Goal: Complete application form: Complete application form

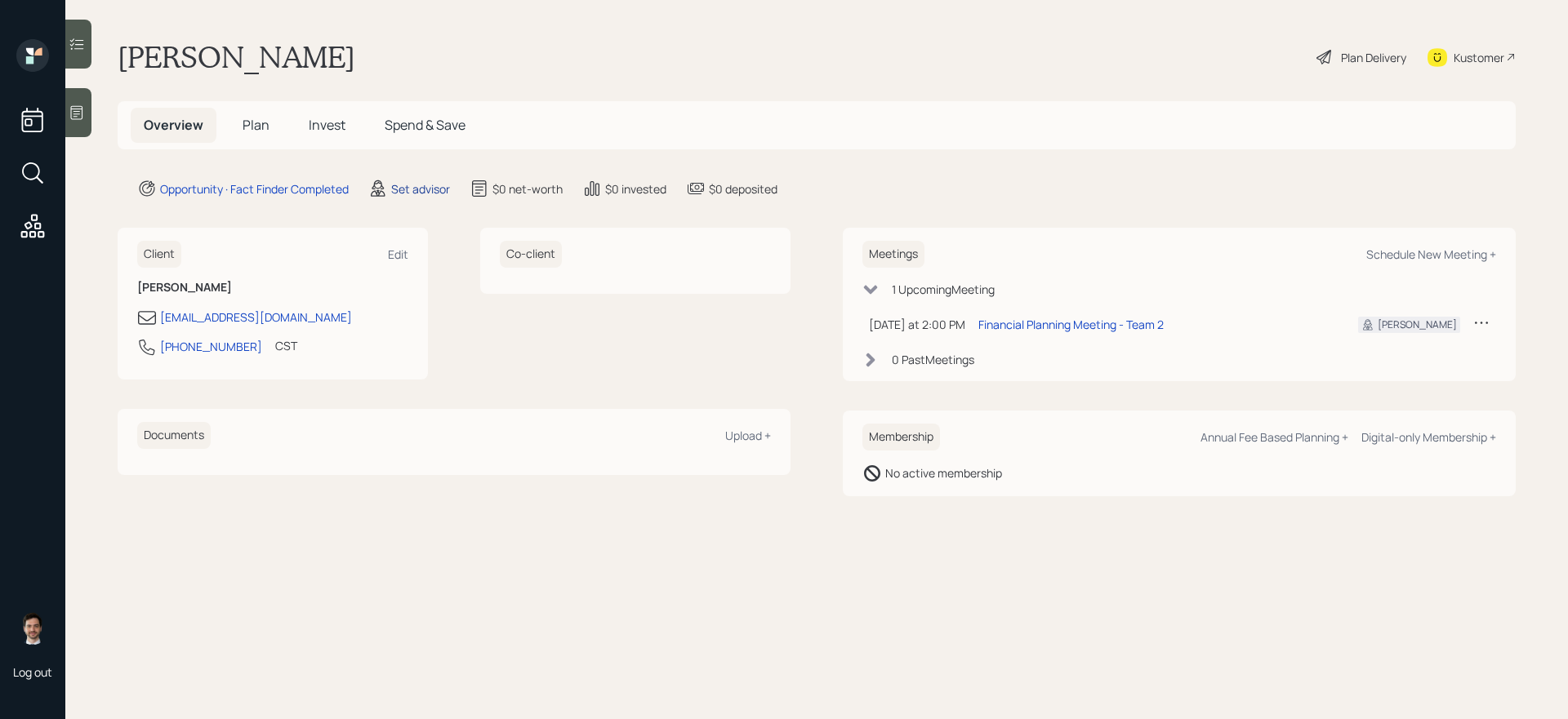
click at [421, 187] on div "Set advisor" at bounding box center [420, 189] width 59 height 17
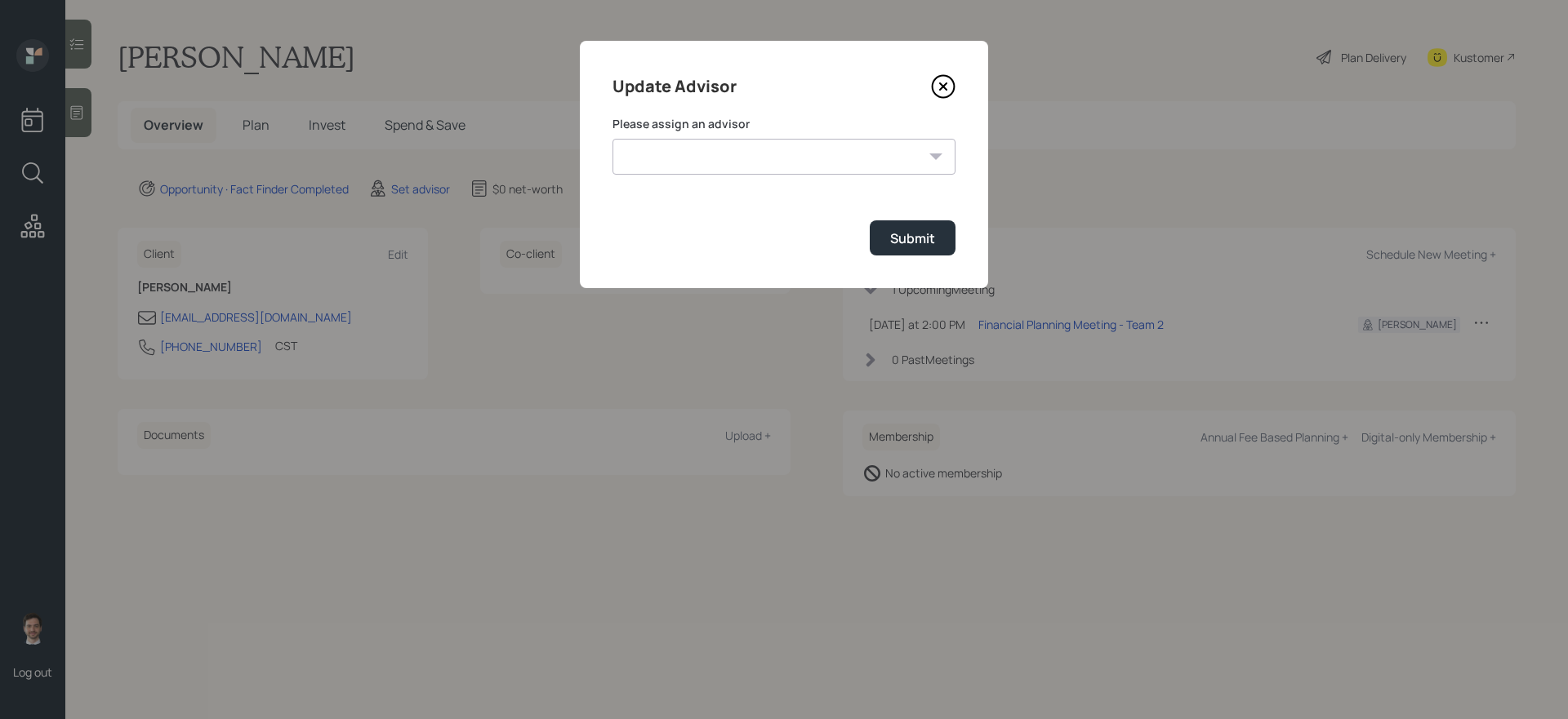
click at [732, 165] on select "Michael Russo Jonah Coleman Tyler End Treva Nostdahl Eric Schwartz Sami Boghos …" at bounding box center [784, 156] width 343 height 36
select select "ef6b64e1-8f62-4a74-b865-a7df4b35b836"
click at [613, 139] on select "Michael Russo Jonah Coleman Tyler End Treva Nostdahl Eric Schwartz Sami Boghos …" at bounding box center [784, 156] width 343 height 36
click at [915, 240] on div "Submit" at bounding box center [912, 239] width 45 height 18
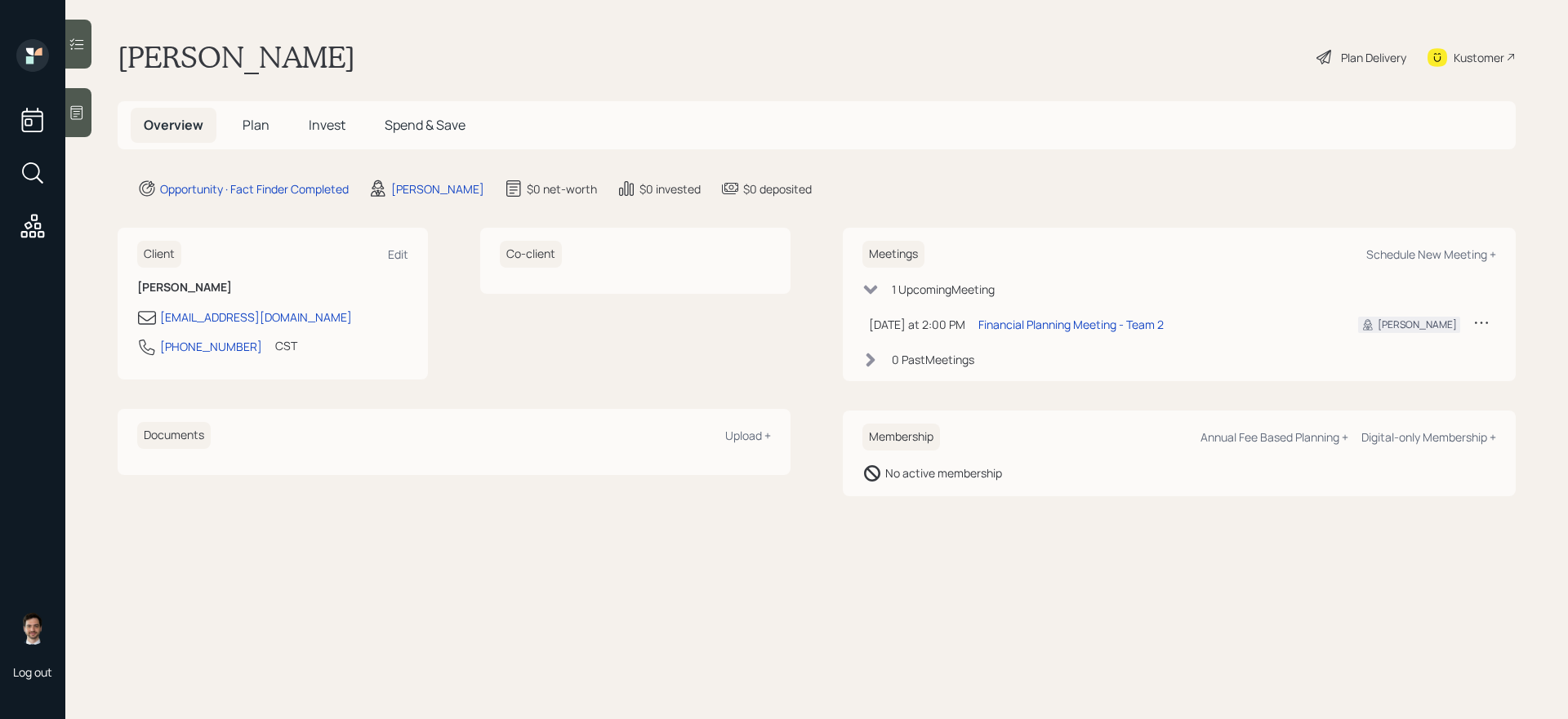
click at [246, 121] on span "Plan" at bounding box center [256, 125] width 27 height 18
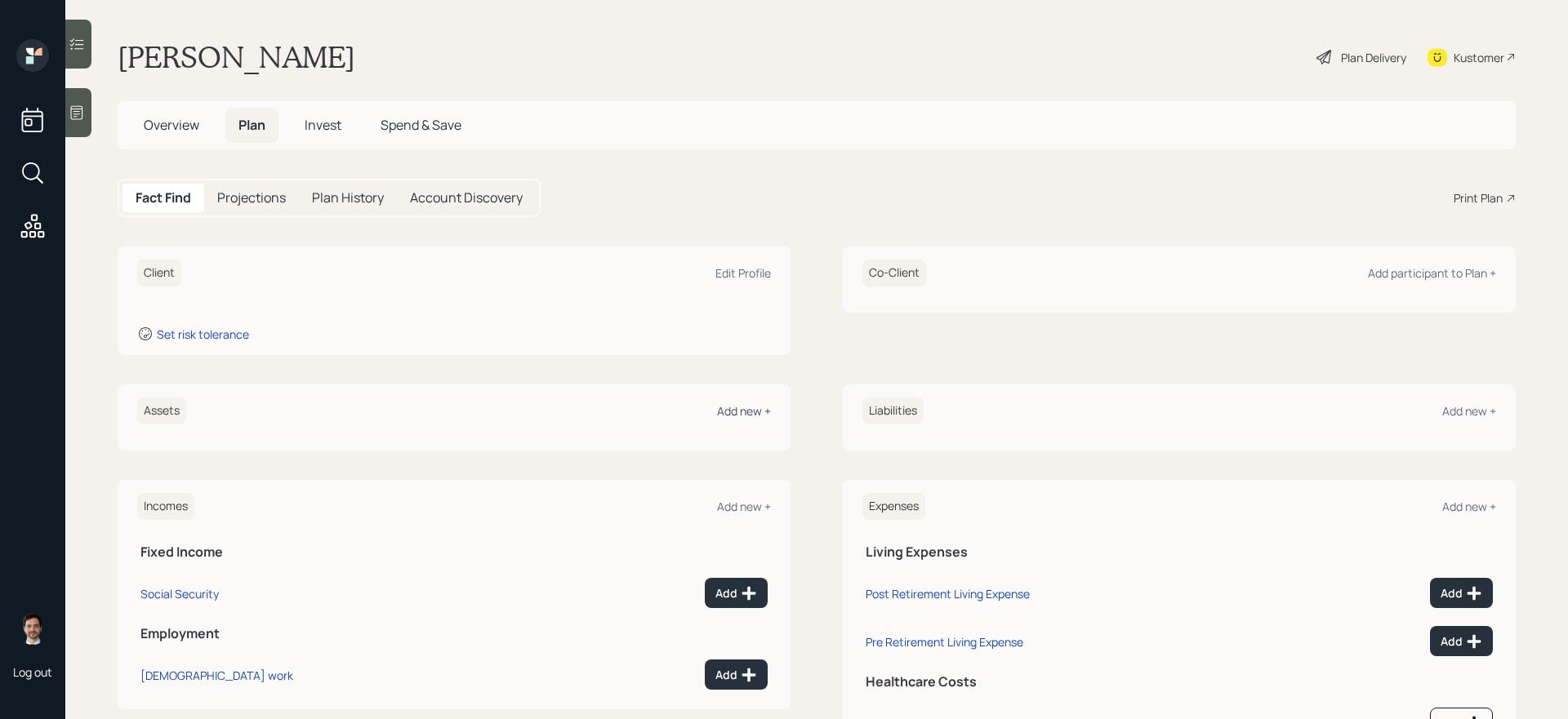
click at [748, 409] on div "Add new +" at bounding box center [743, 411] width 54 height 16
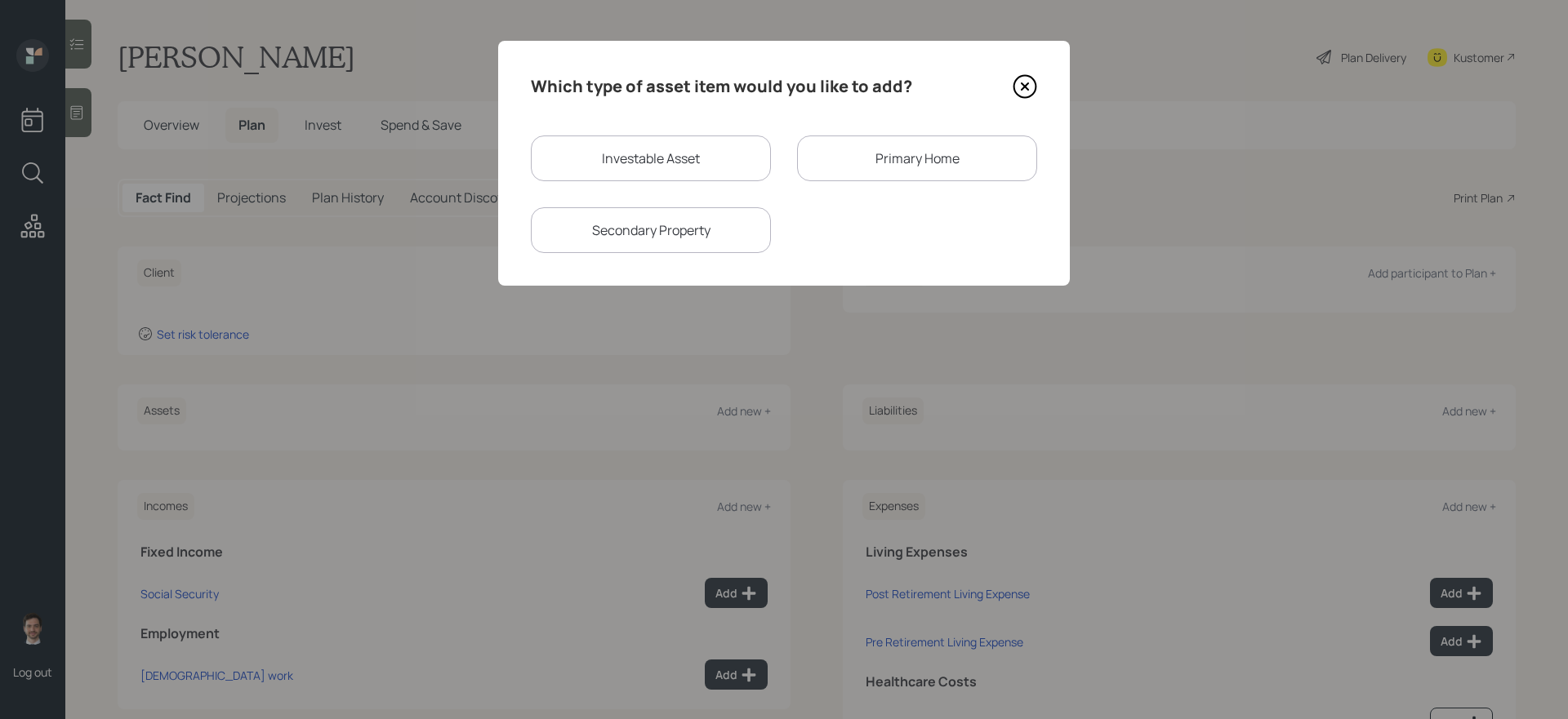
click at [727, 156] on div "Investable Asset" at bounding box center [651, 158] width 240 height 46
select select "taxable"
select select "balanced"
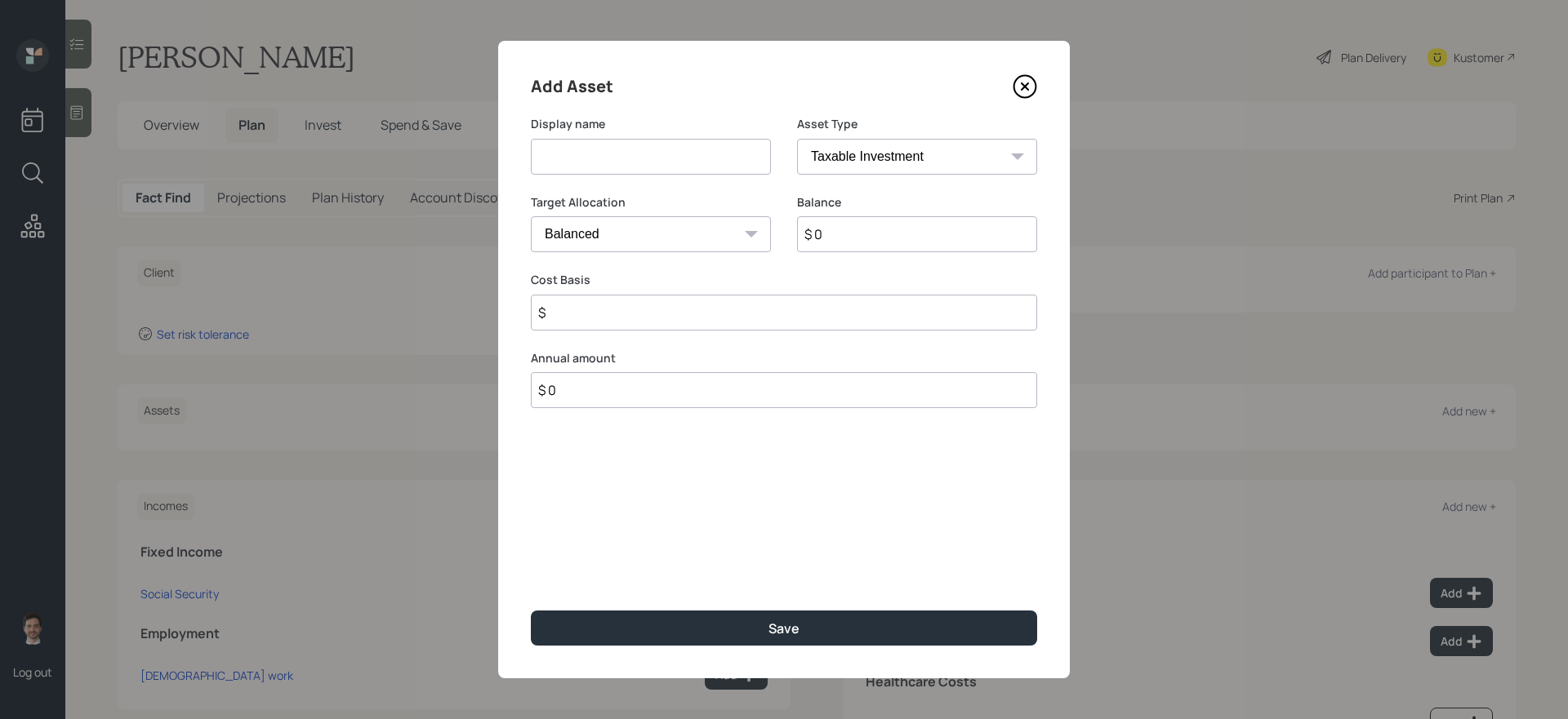
click at [688, 165] on input at bounding box center [651, 156] width 240 height 36
type input "IRAs/Roth IRAs"
select select "ira"
type input "$"
type input "$ 200,000"
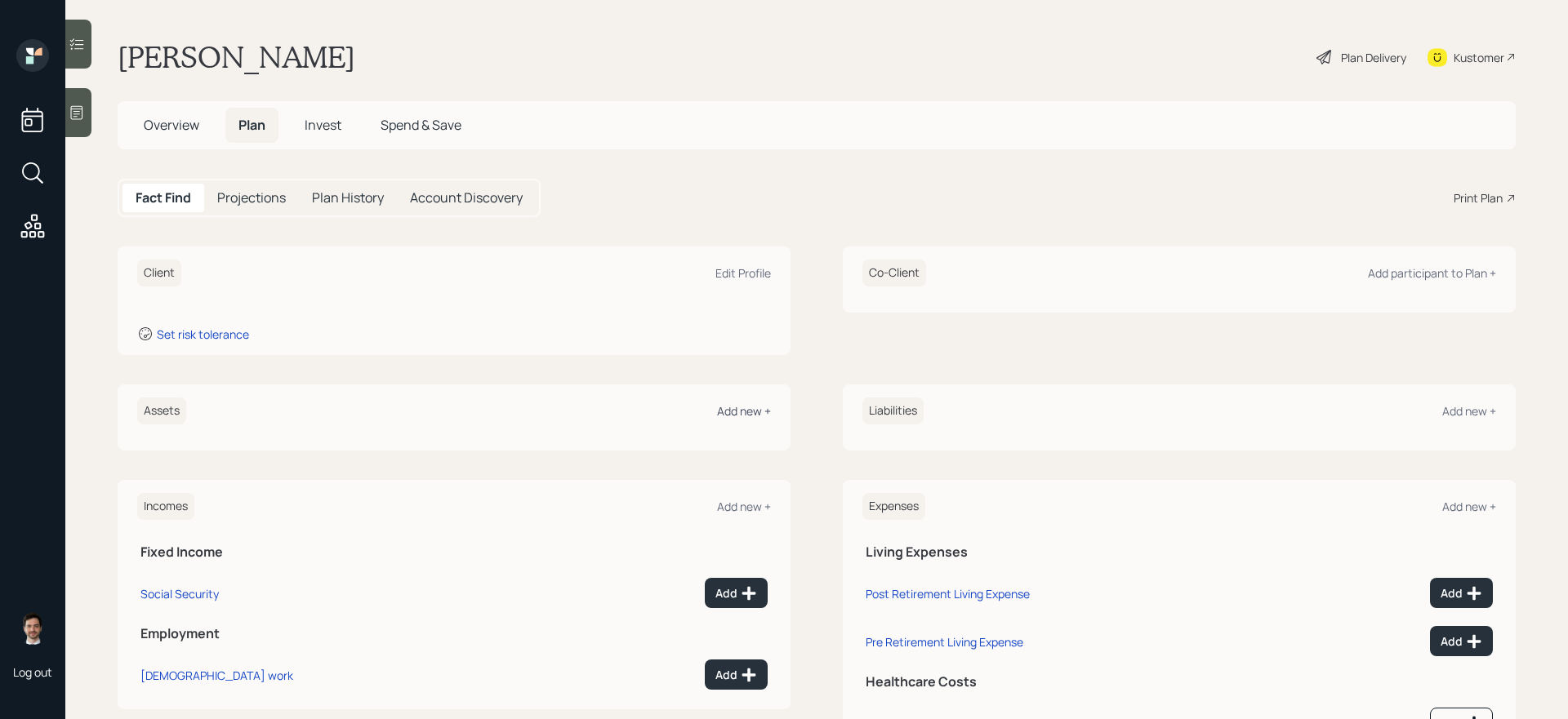
click at [737, 409] on div "Add new +" at bounding box center [743, 411] width 54 height 16
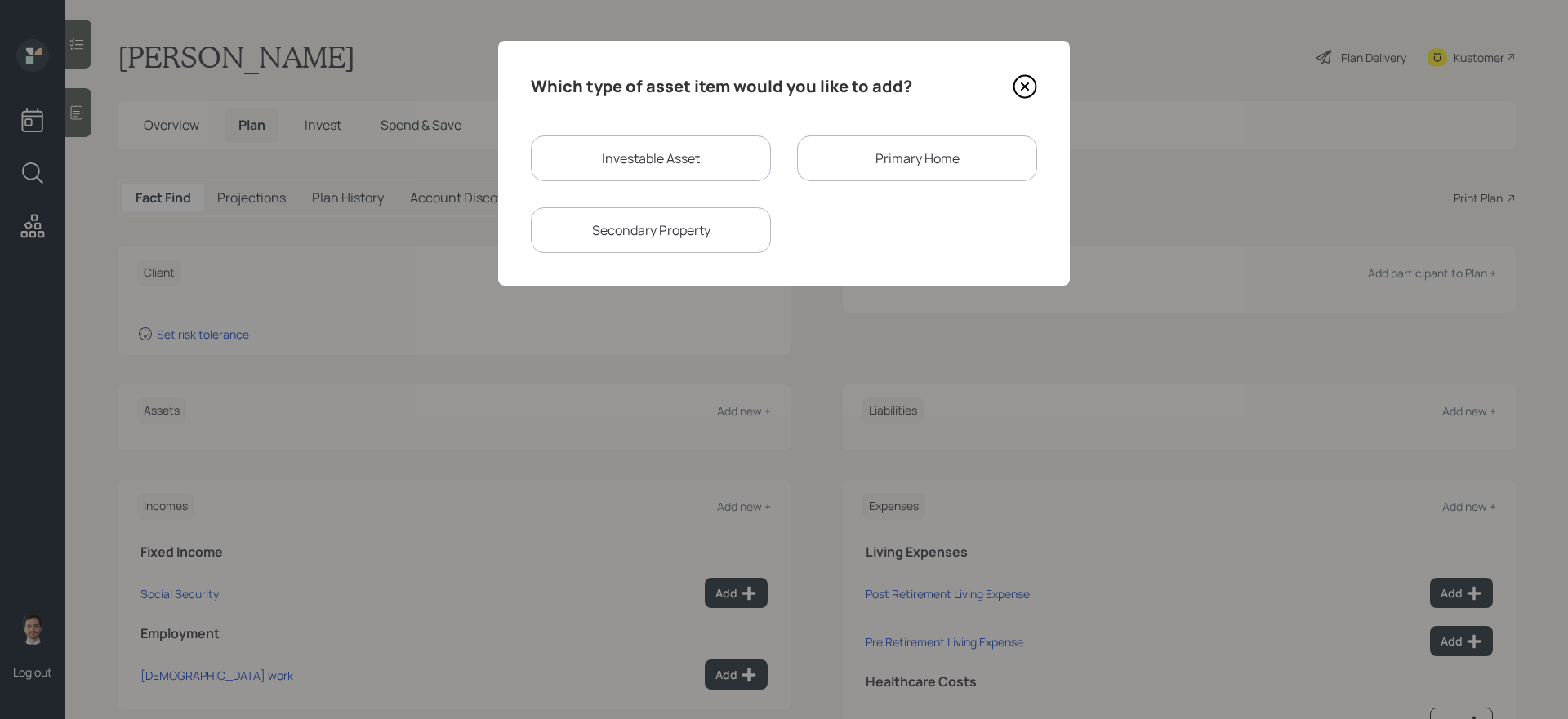
click at [1022, 84] on icon at bounding box center [1025, 87] width 7 height 7
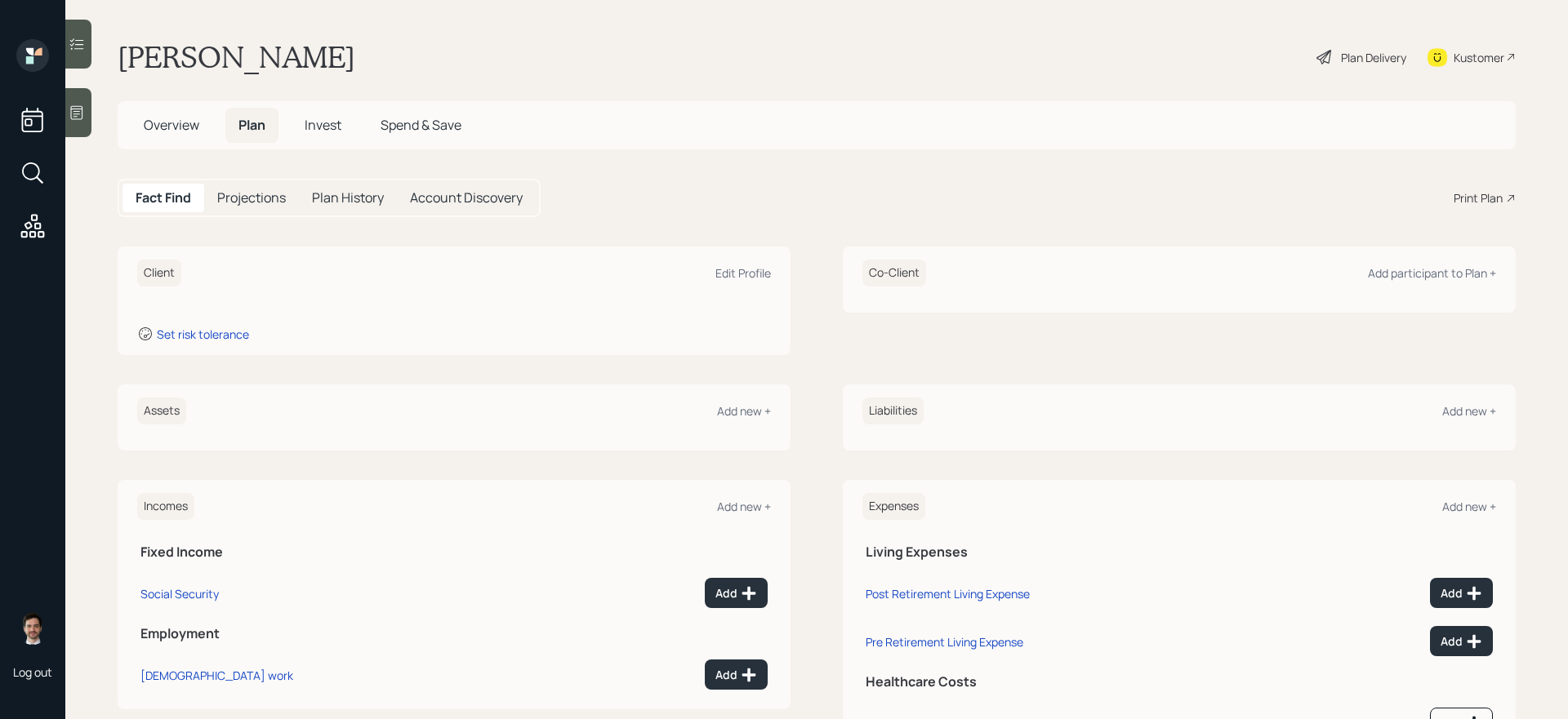
scroll to position [1, 0]
click at [743, 407] on div "Add new +" at bounding box center [743, 411] width 54 height 16
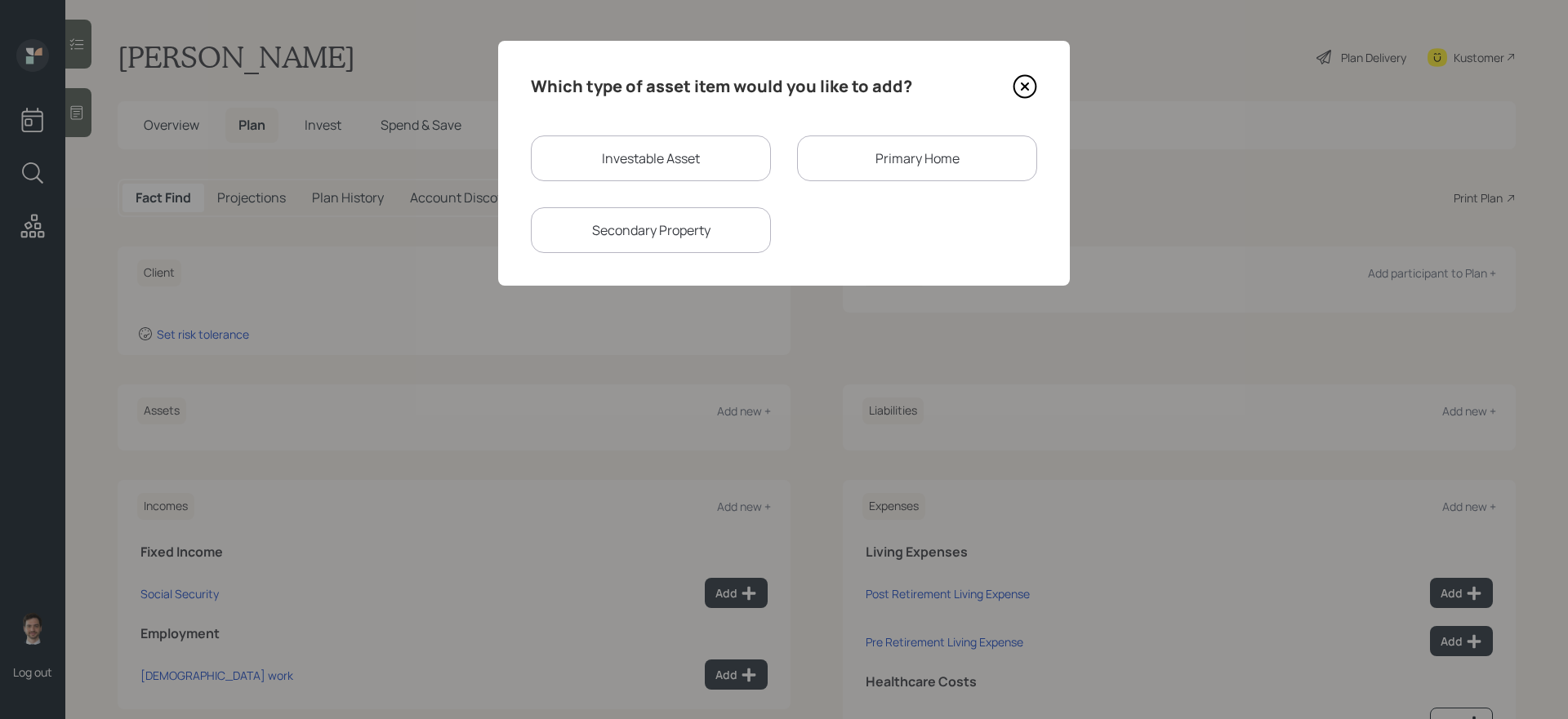
click at [702, 151] on div "Investable Asset" at bounding box center [651, 158] width 240 height 46
select select "taxable"
select select "balanced"
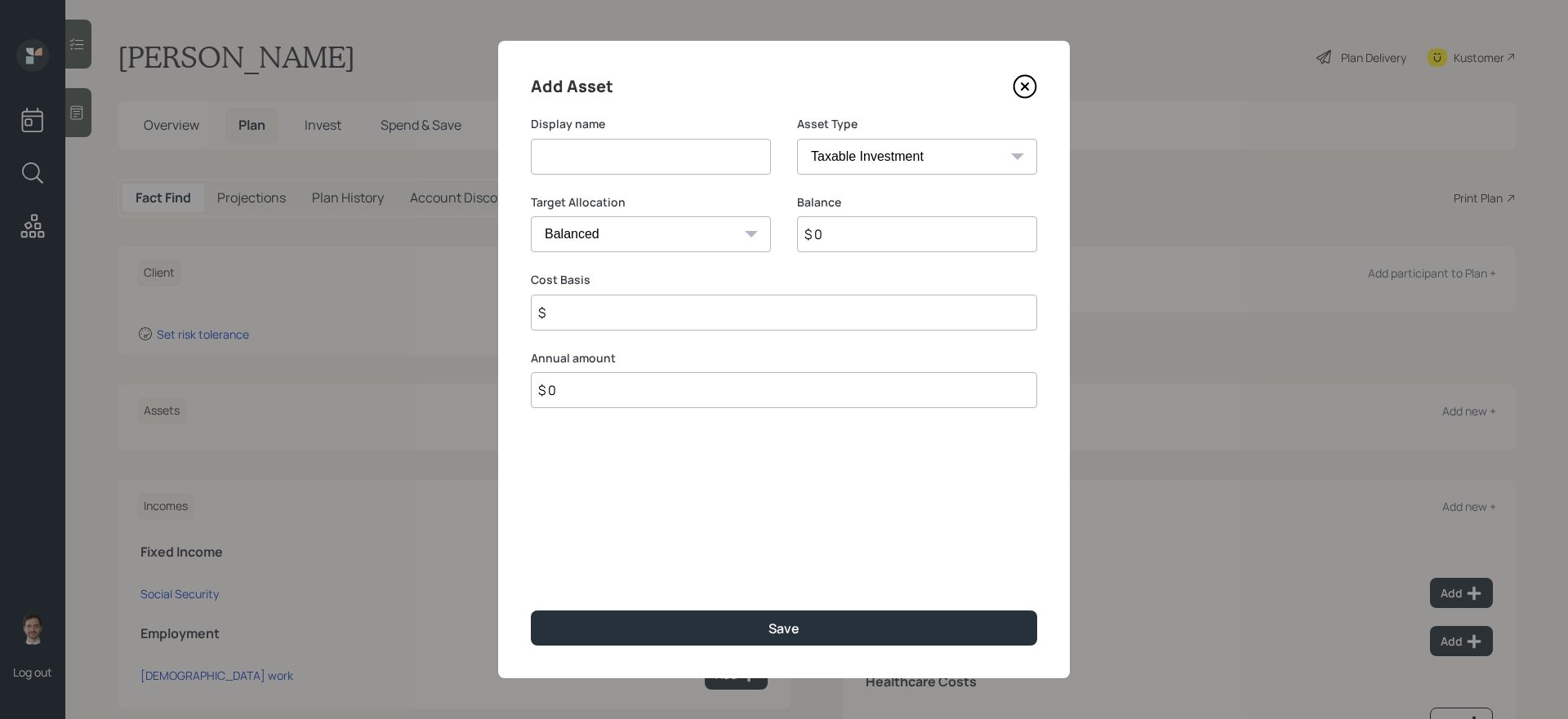
click at [680, 157] on input at bounding box center [651, 156] width 240 height 36
type input "IRAs and [PERSON_NAME] IRAs"
select select "ira"
type input "$"
type input "$ 200,000"
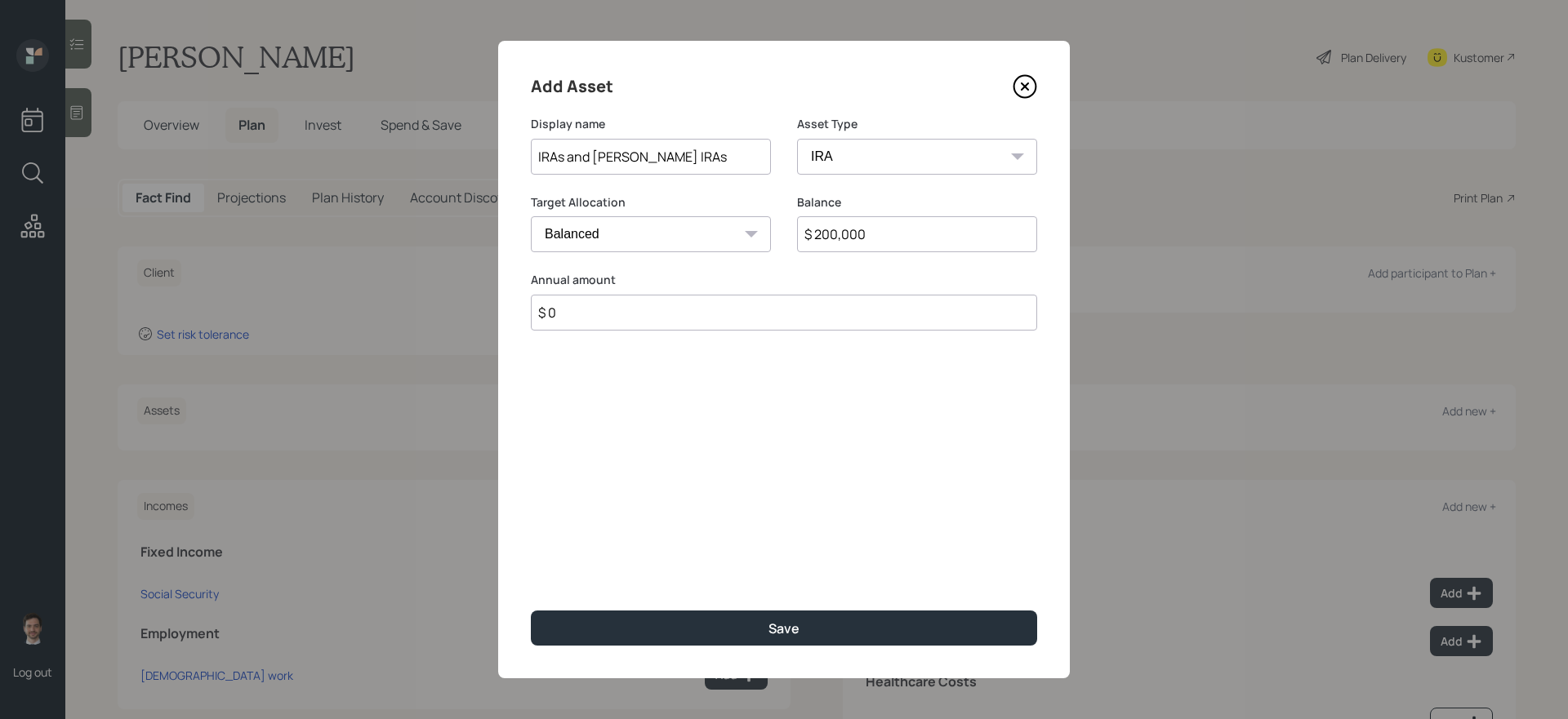
type input "$ 0"
click at [531, 611] on button "Save" at bounding box center [784, 628] width 506 height 35
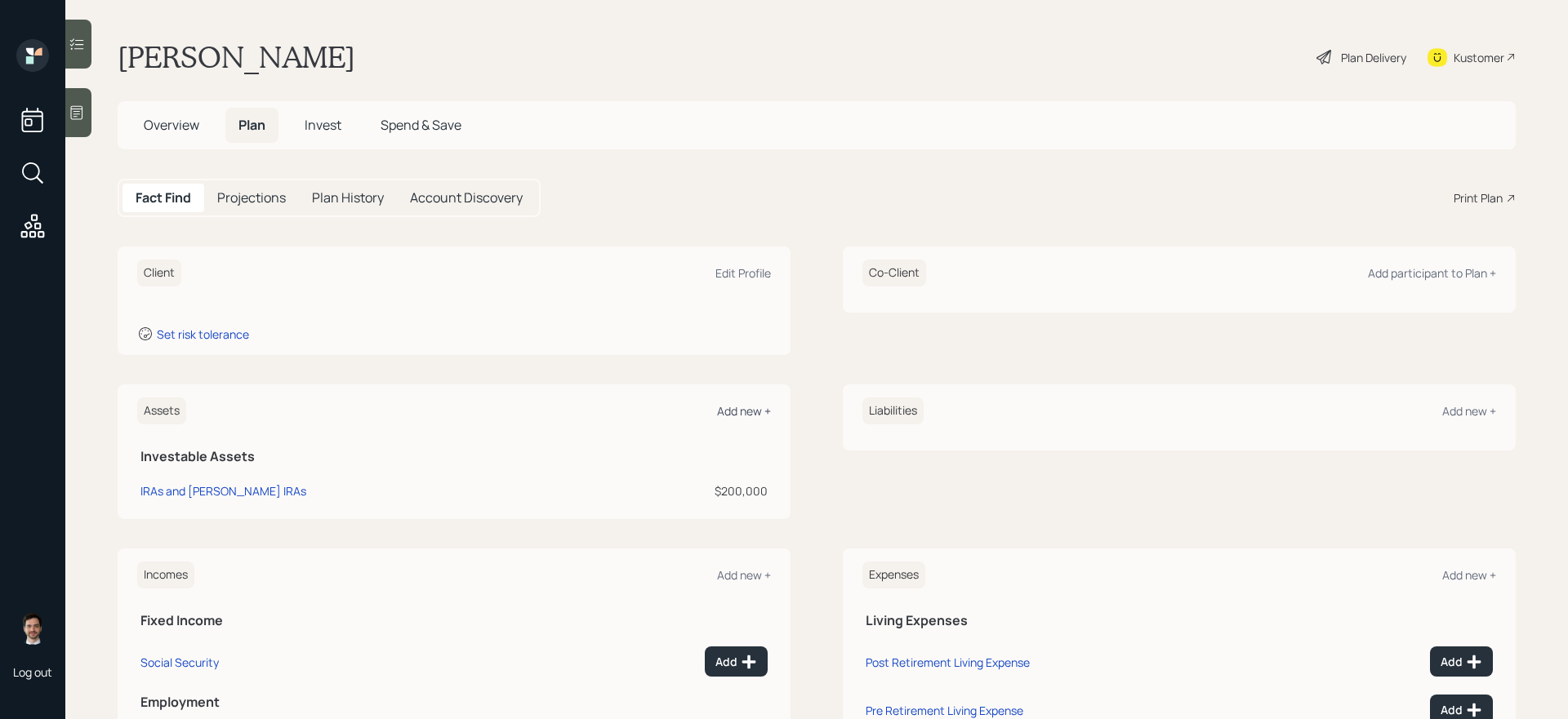
click at [748, 405] on div "Add new +" at bounding box center [743, 411] width 54 height 16
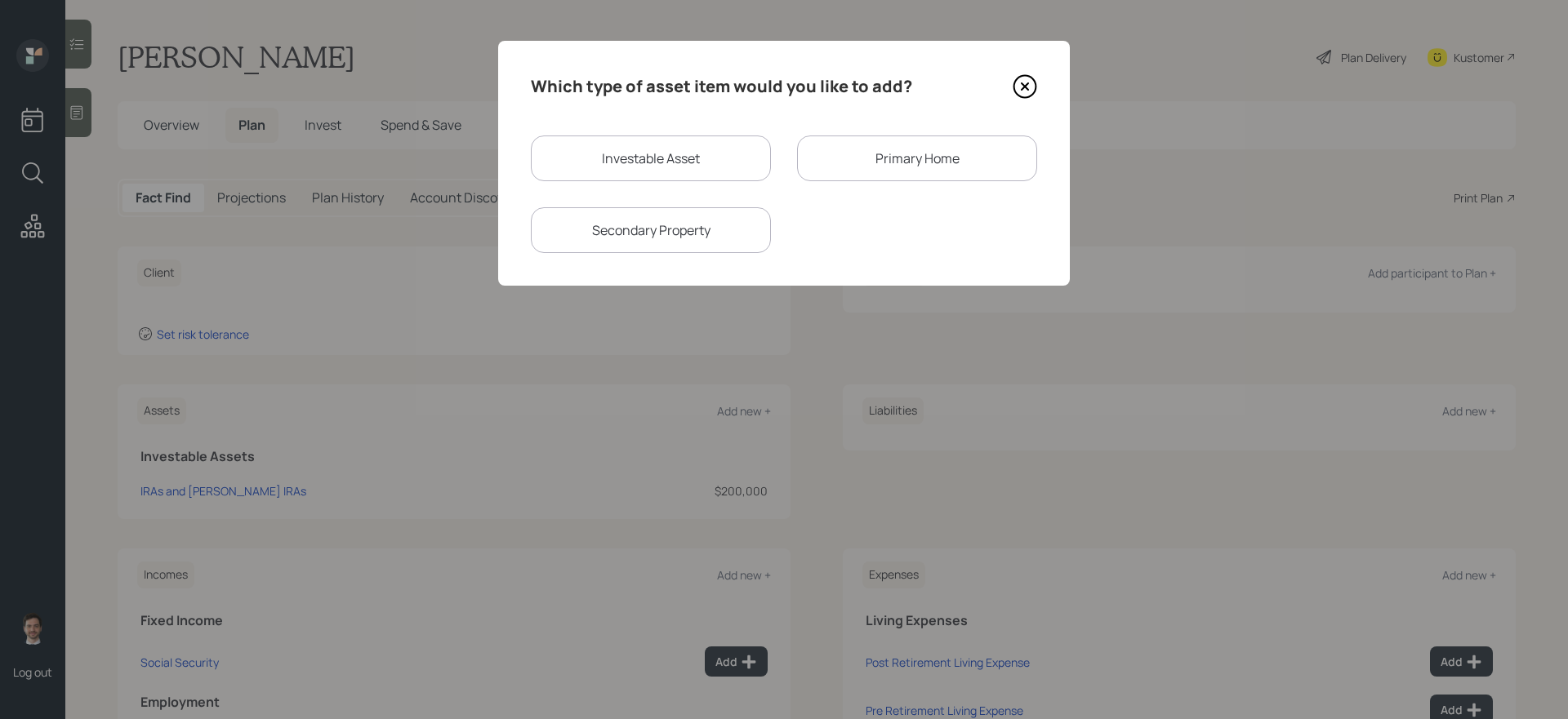
click at [690, 163] on div "Investable Asset" at bounding box center [651, 158] width 240 height 46
select select "taxable"
select select "balanced"
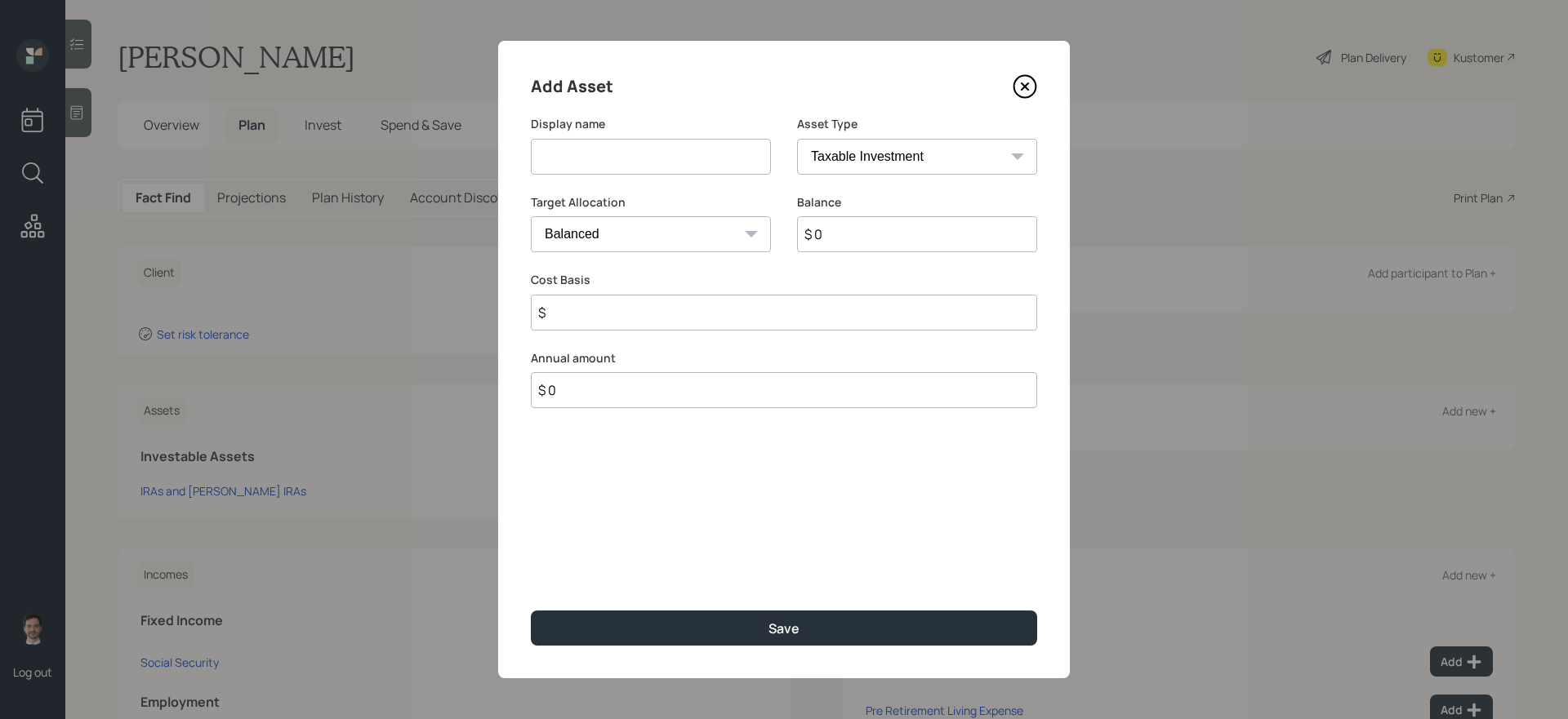
click at [690, 163] on input at bounding box center [651, 156] width 240 height 36
type input "Qualified Annuity"
select select "ira"
type input "$"
type input "$ 40,000"
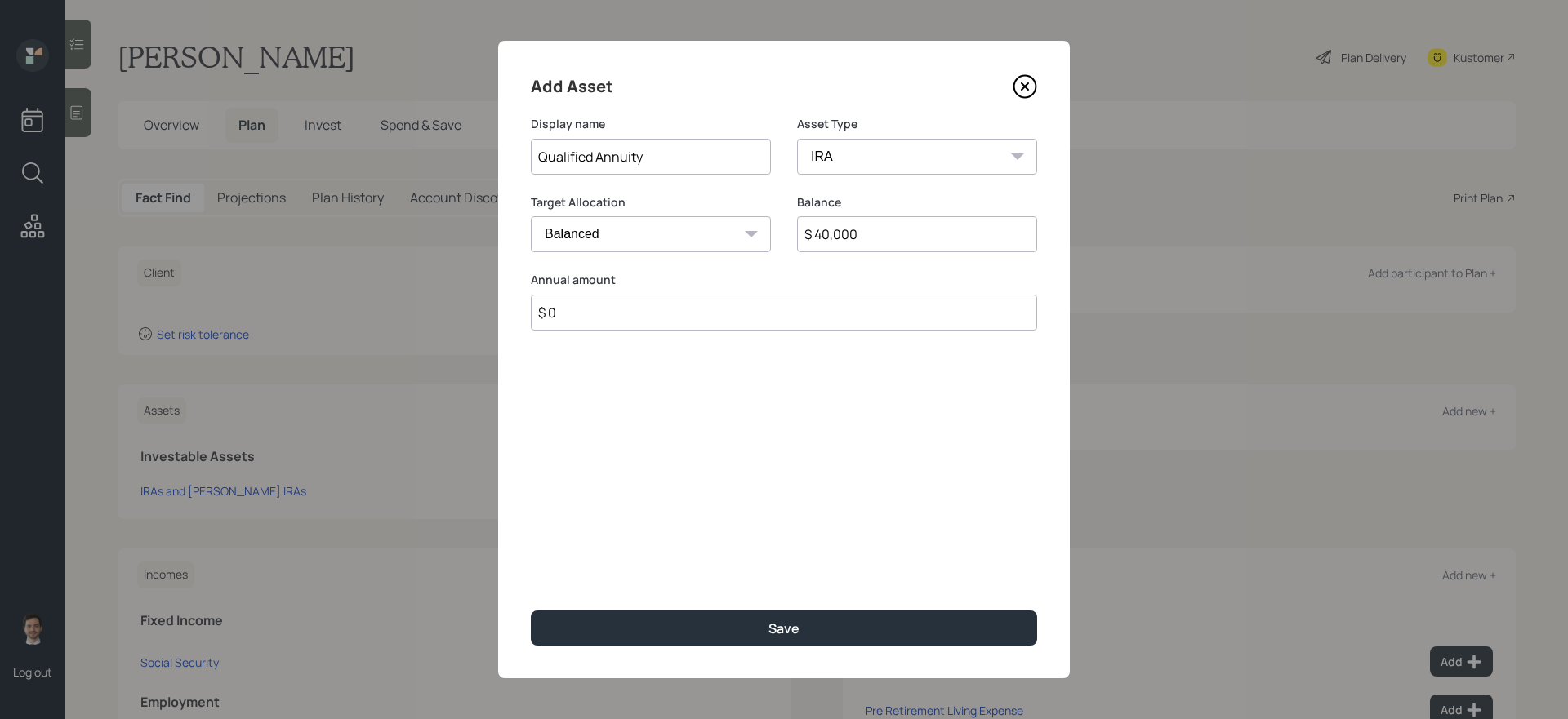
type input "$ 0"
click at [531, 611] on button "Save" at bounding box center [784, 628] width 506 height 35
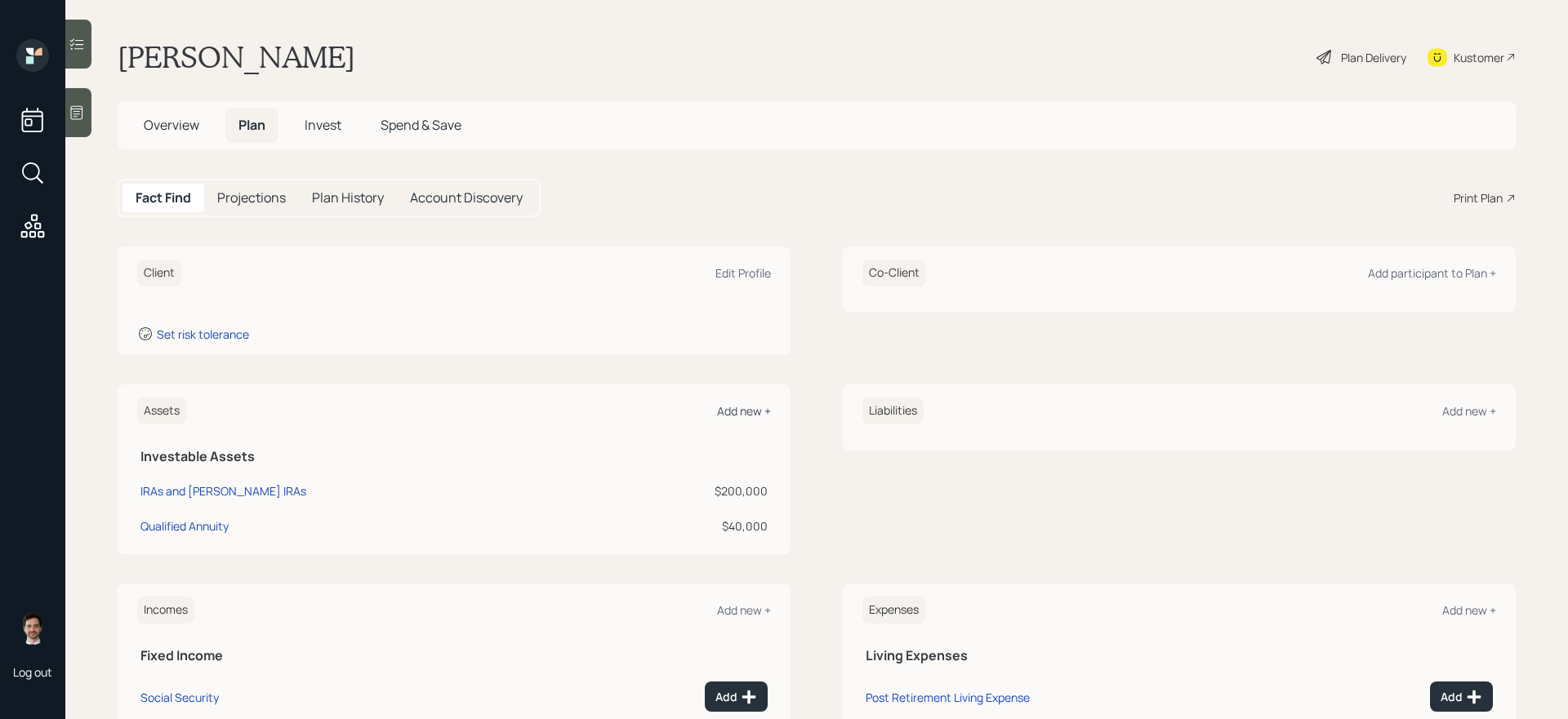
click at [737, 412] on div "Add new +" at bounding box center [743, 411] width 54 height 16
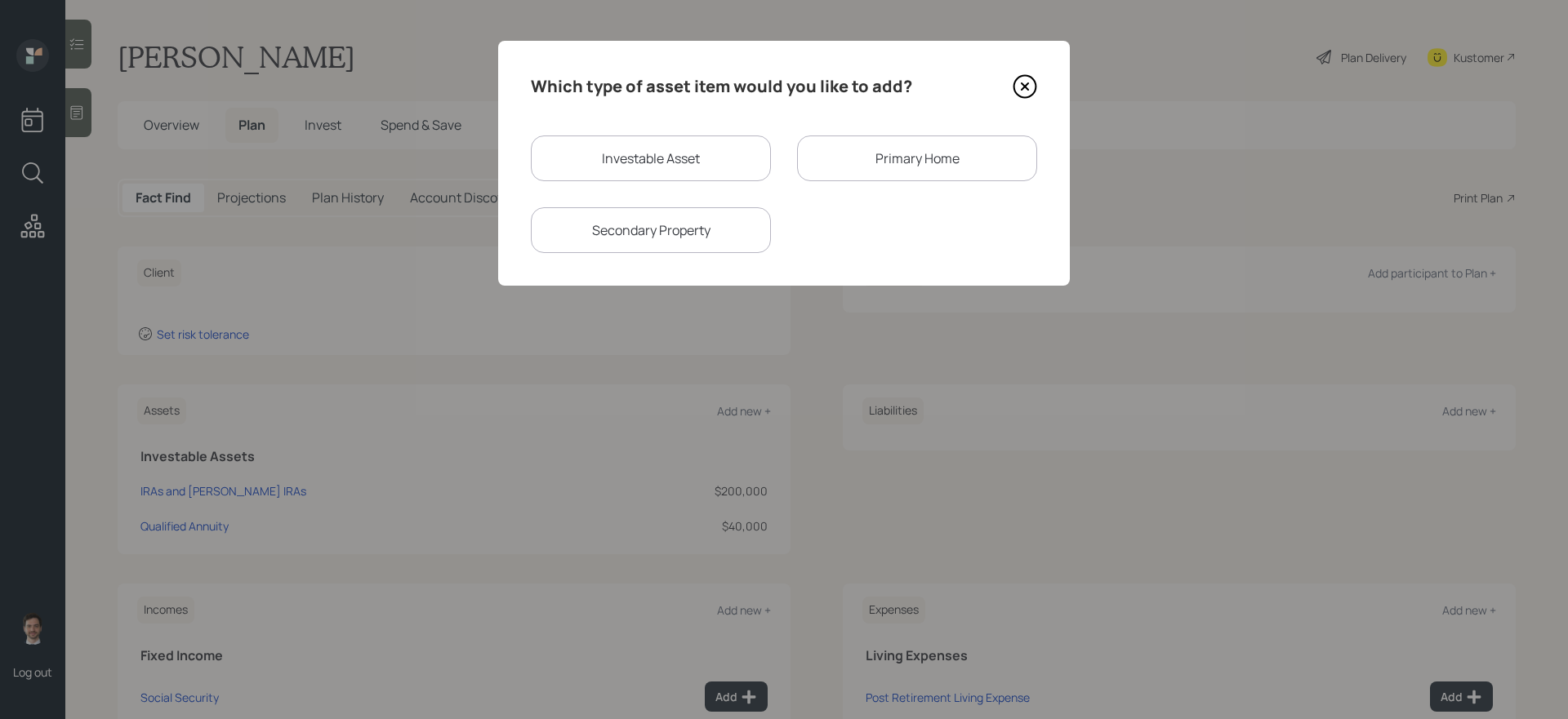
click at [685, 159] on div "Investable Asset" at bounding box center [651, 158] width 240 height 46
select select "taxable"
select select "balanced"
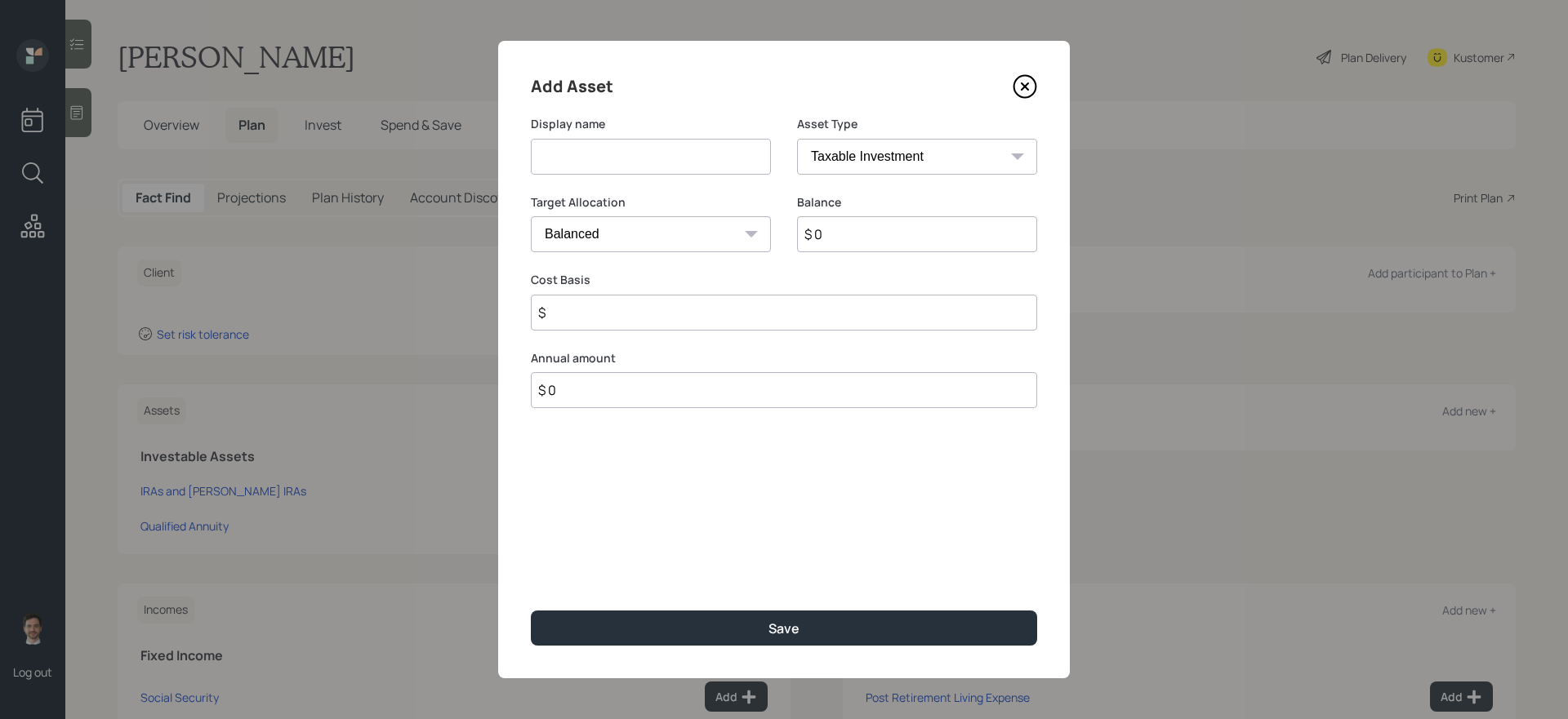
drag, startPoint x: 682, startPoint y: 159, endPoint x: 691, endPoint y: 152, distance: 11.4
click at [682, 159] on input at bounding box center [651, 156] width 240 height 36
type input "Brokerage Account"
type input "$ 6,000"
type input "$ 4,000"
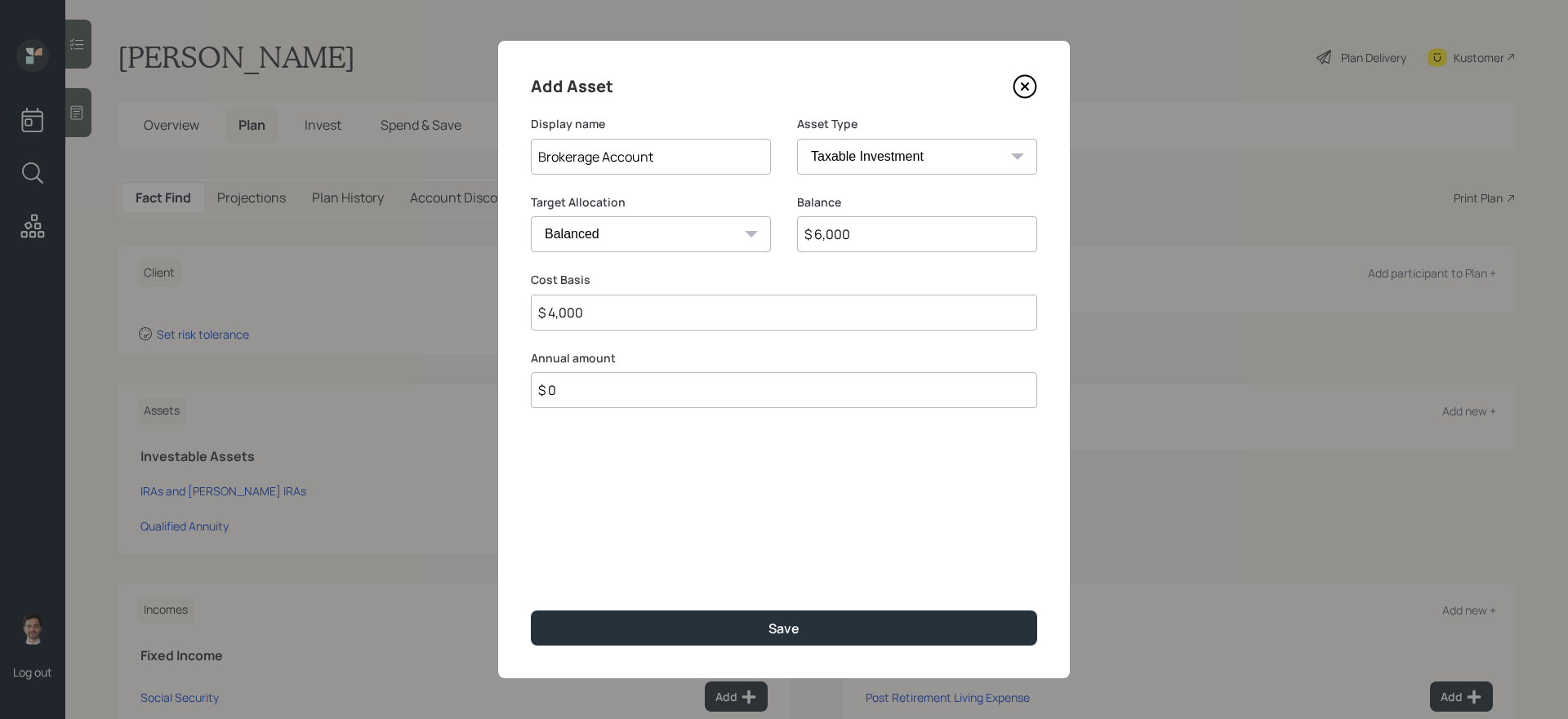
click at [531, 611] on button "Save" at bounding box center [784, 628] width 506 height 35
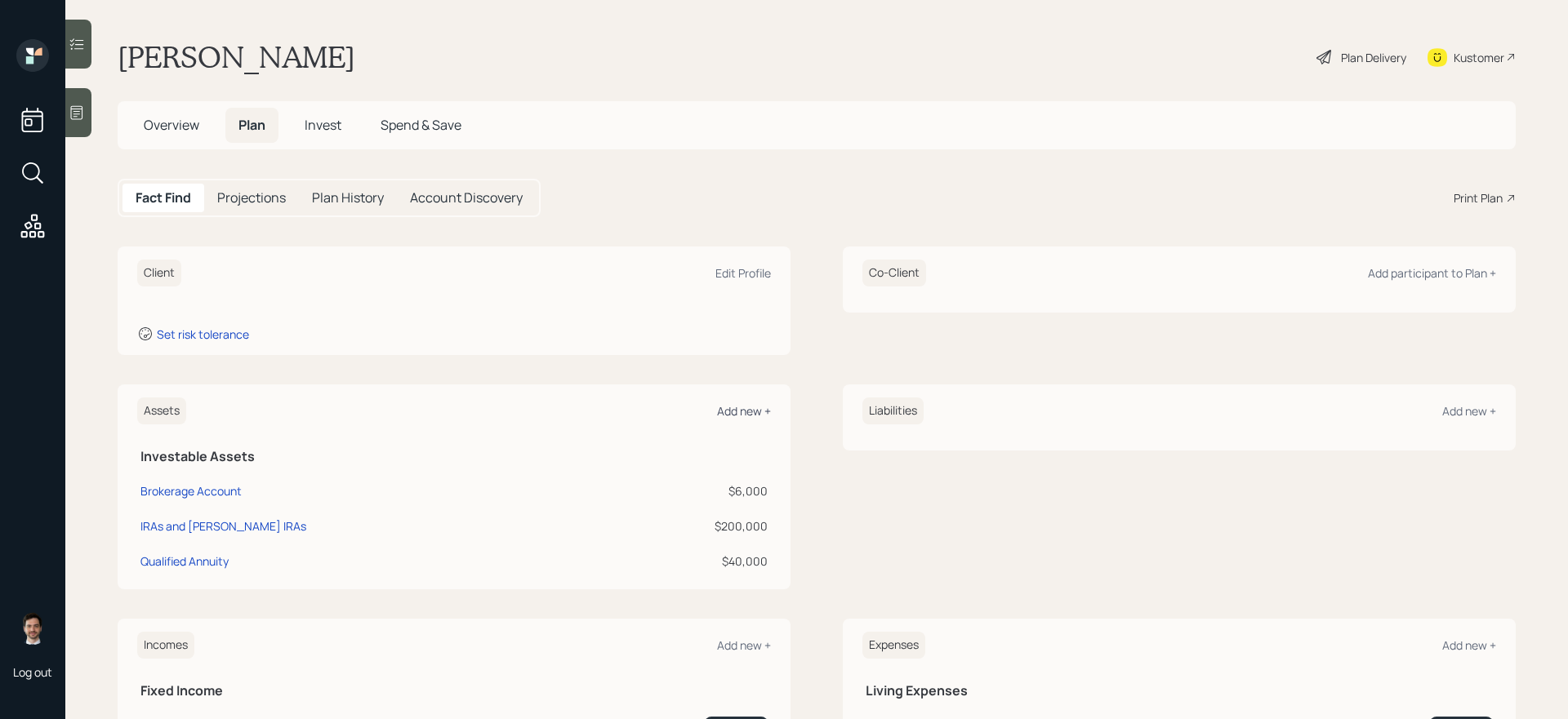
click at [745, 410] on div "Add new +" at bounding box center [743, 411] width 54 height 16
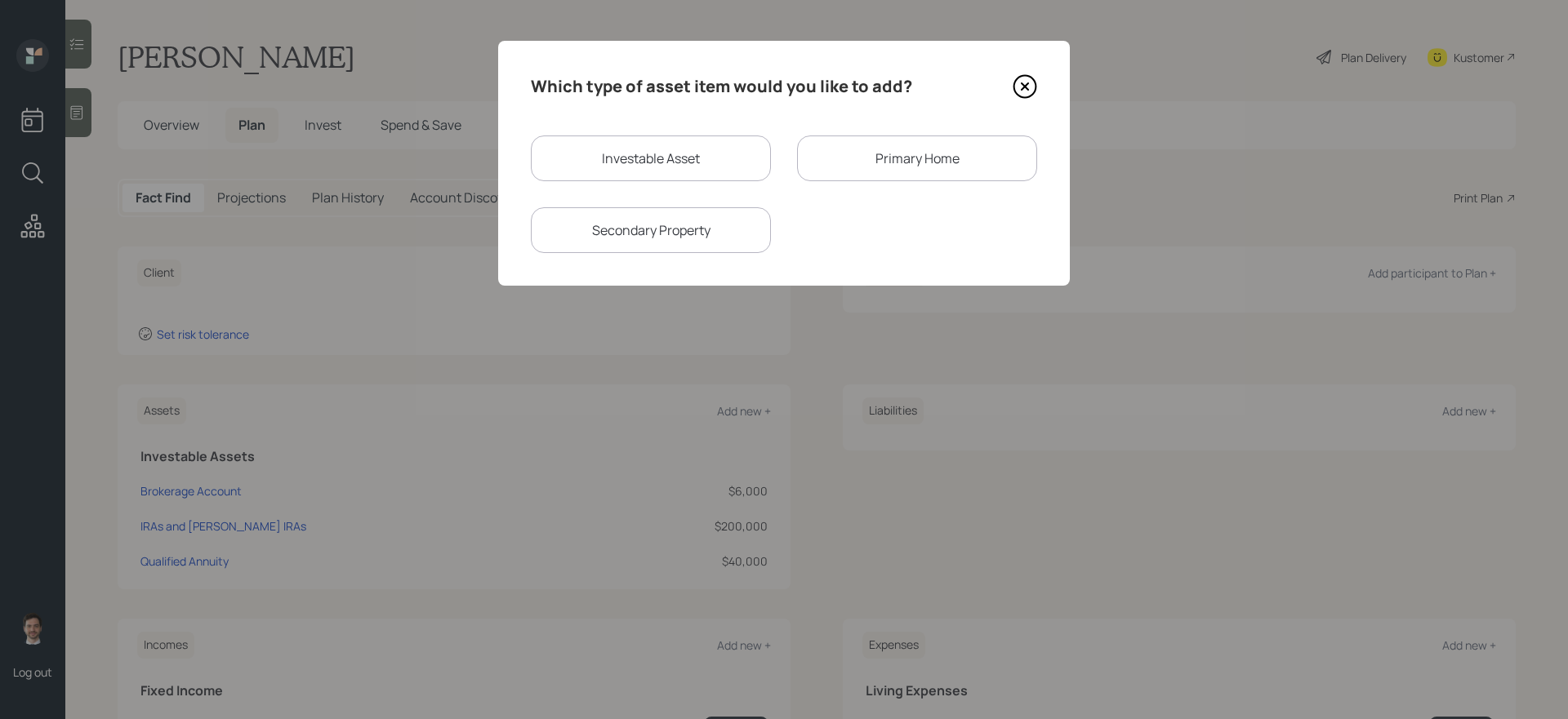
click at [699, 168] on div "Investable Asset" at bounding box center [651, 158] width 240 height 46
select select "taxable"
select select "balanced"
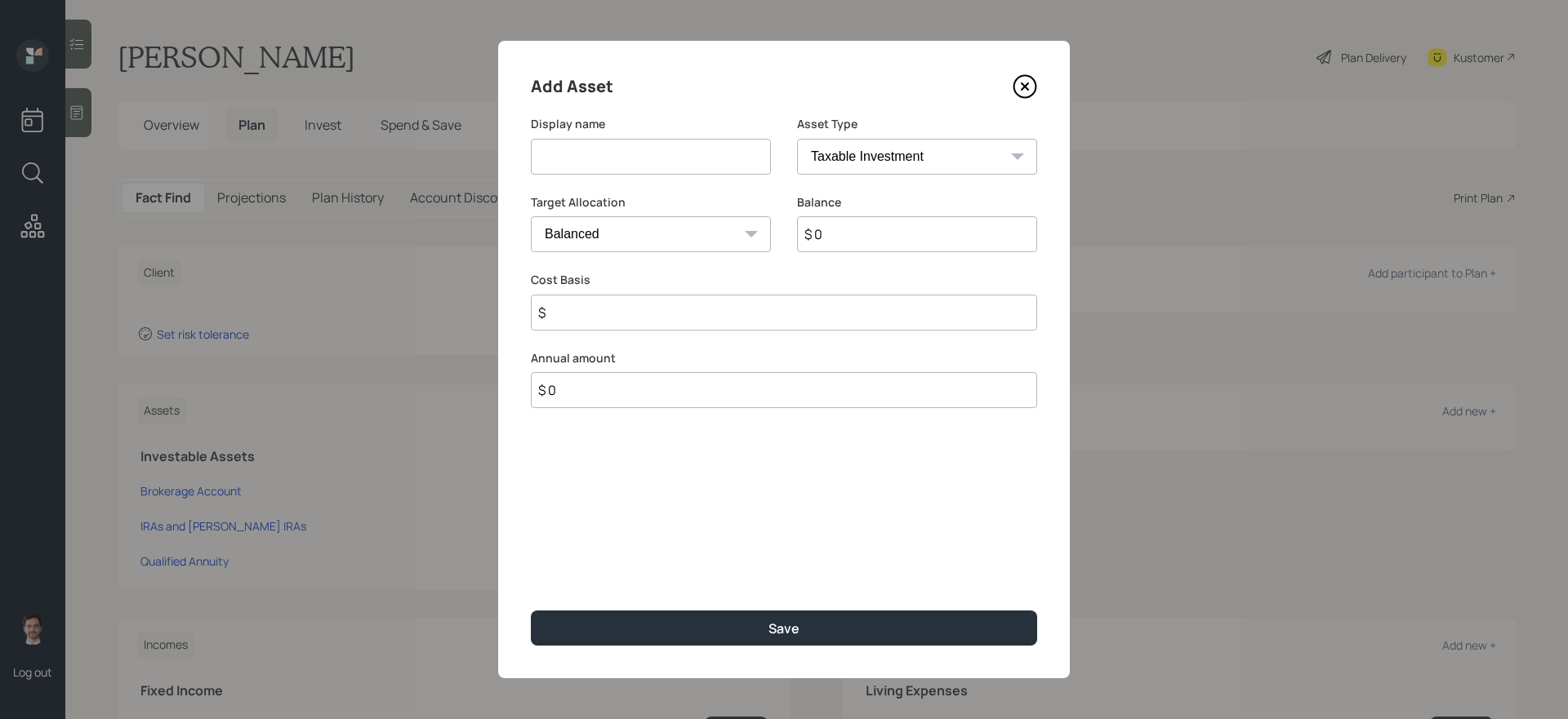
click at [696, 166] on input at bounding box center [651, 156] width 240 height 36
type input "Savings"
select select "emergency_fund"
type input "$ 20,000"
click at [531, 611] on button "Save" at bounding box center [784, 628] width 506 height 35
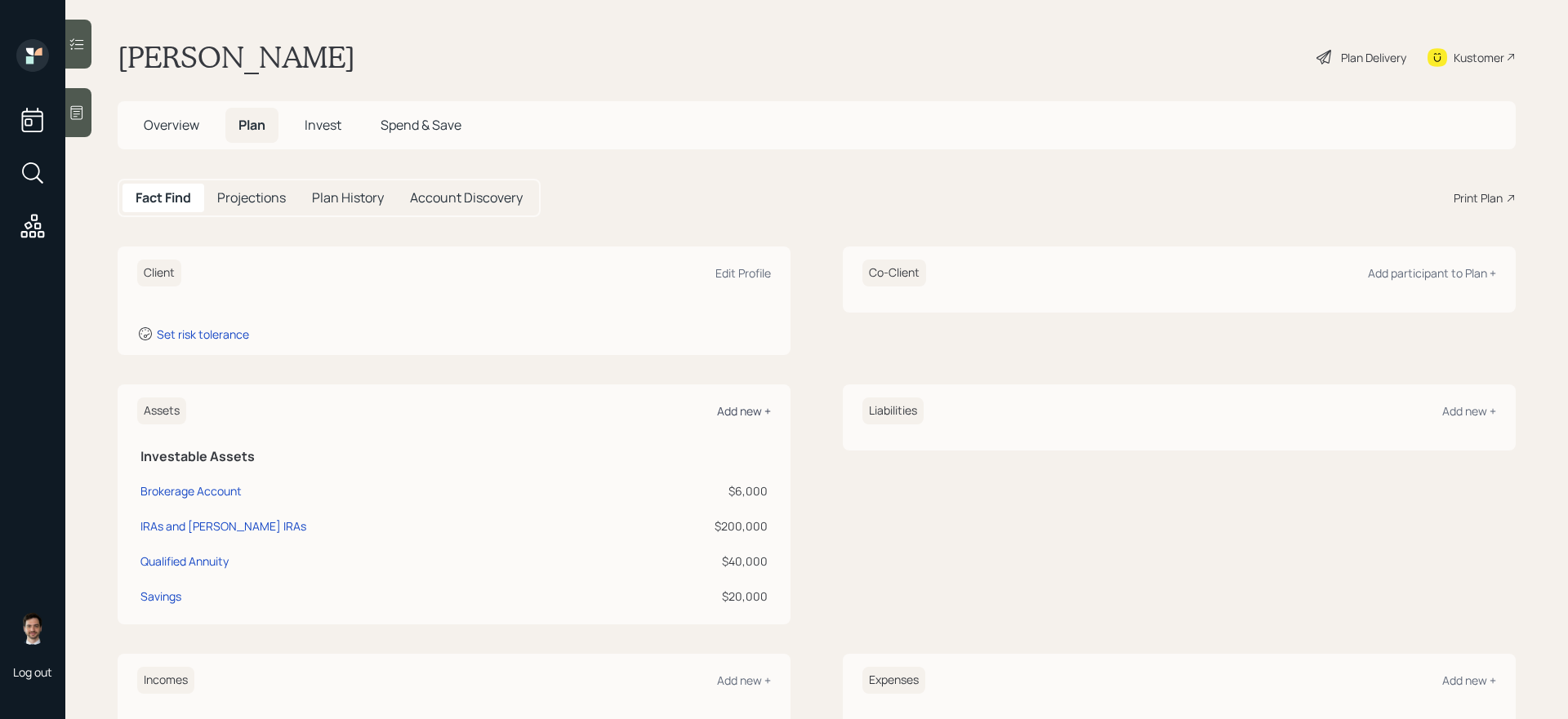
click at [739, 412] on div "Add new +" at bounding box center [743, 411] width 54 height 16
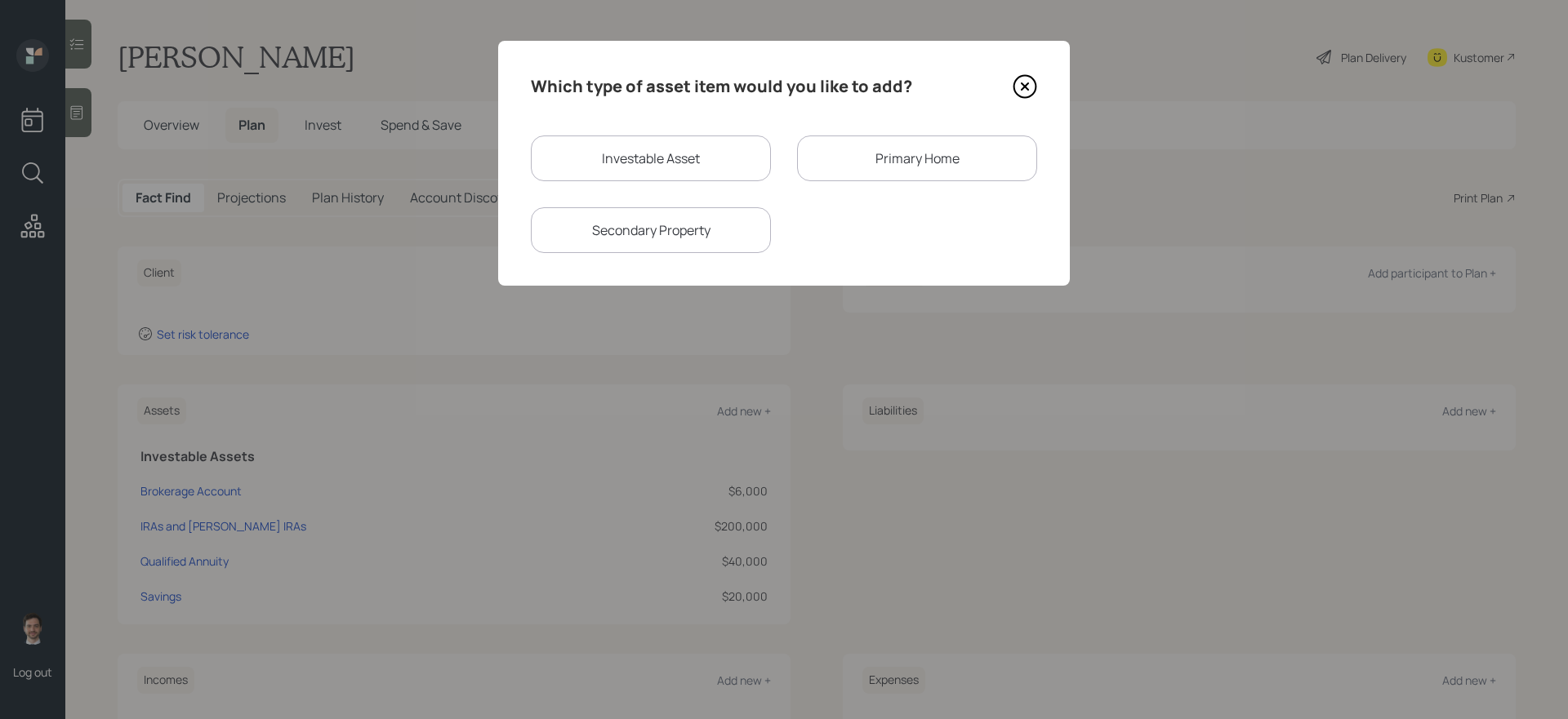
click at [701, 174] on div "Investable Asset" at bounding box center [651, 158] width 240 height 46
select select "taxable"
select select "balanced"
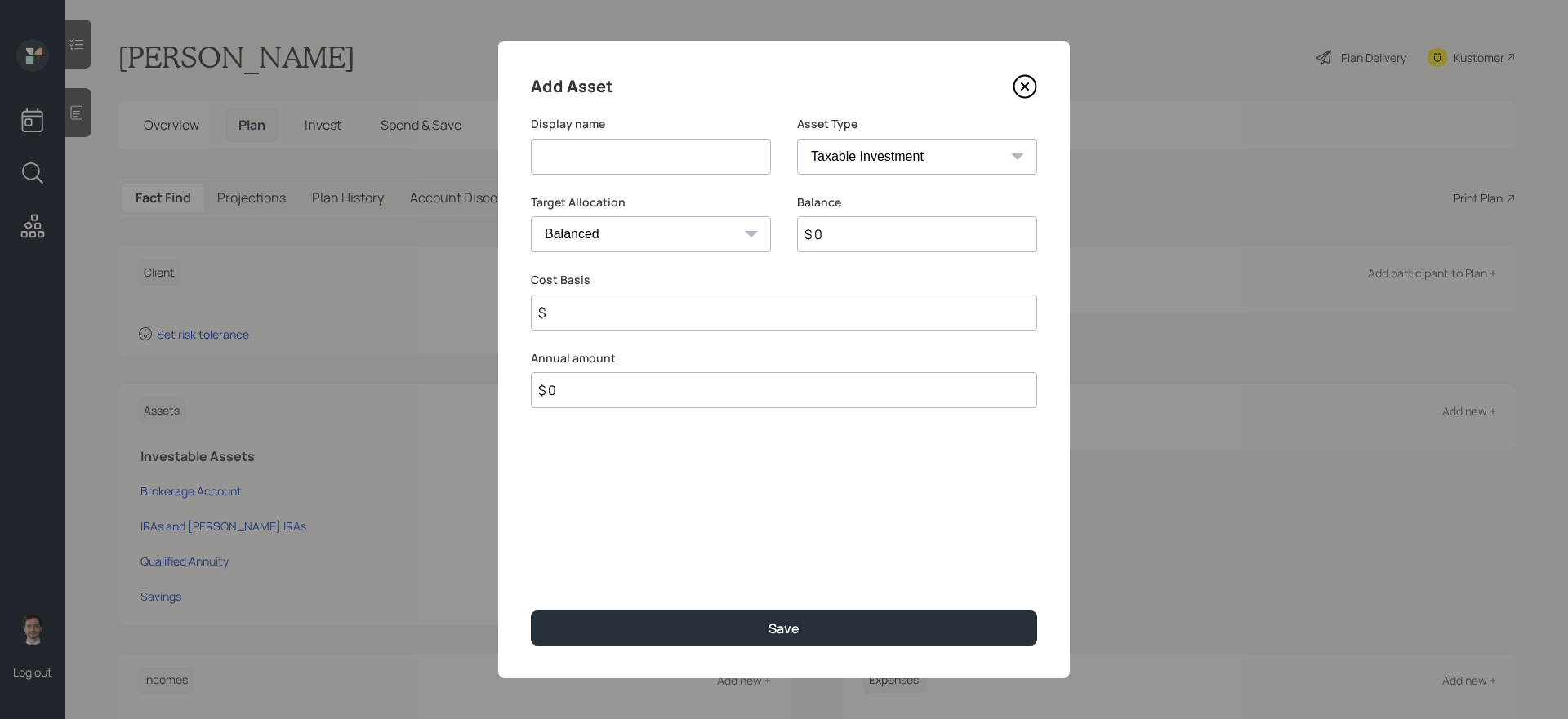
click at [690, 163] on input at bounding box center [651, 156] width 240 height 36
type input "CDs"
select select "uninvested"
type input "$ 1"
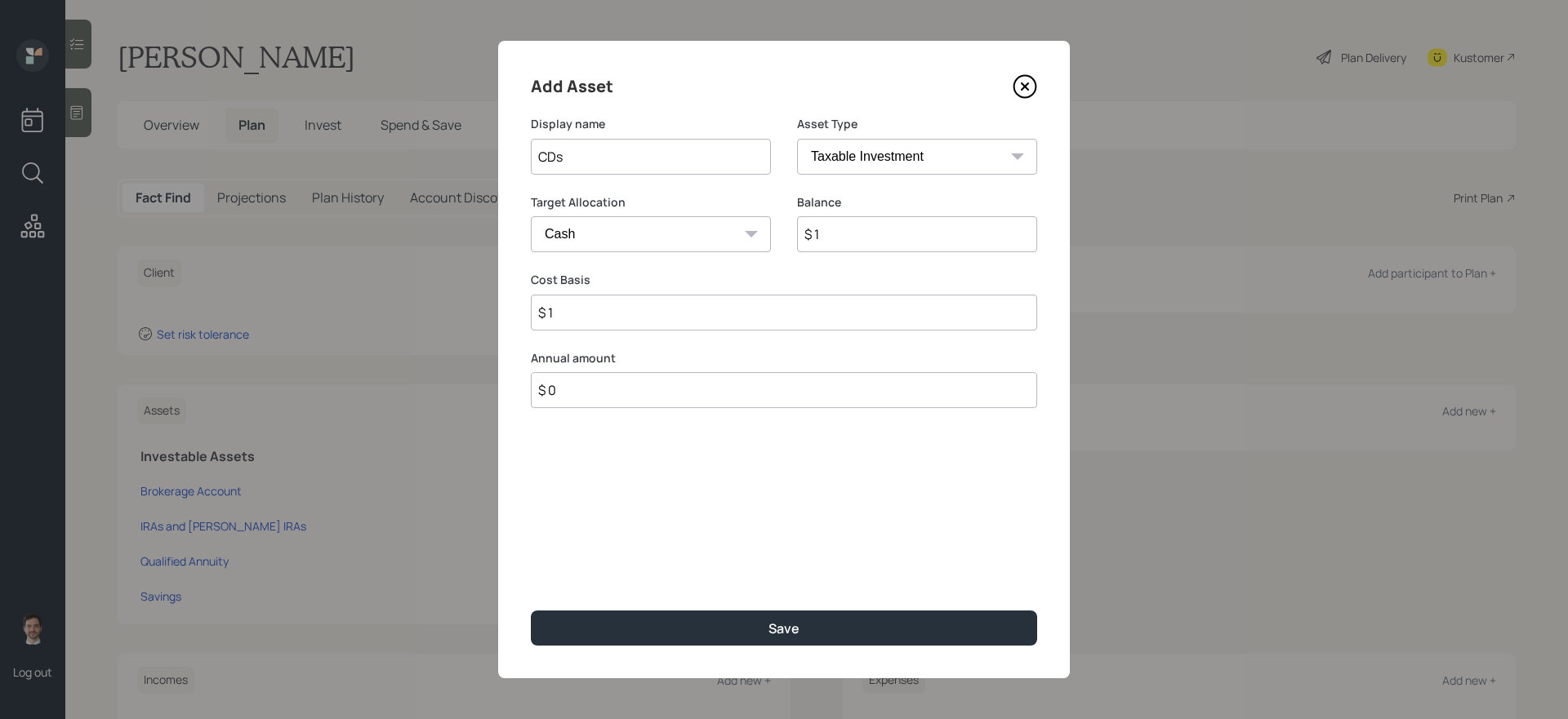
type input "$ 15"
type input "$ 150"
type input "$ 1,500"
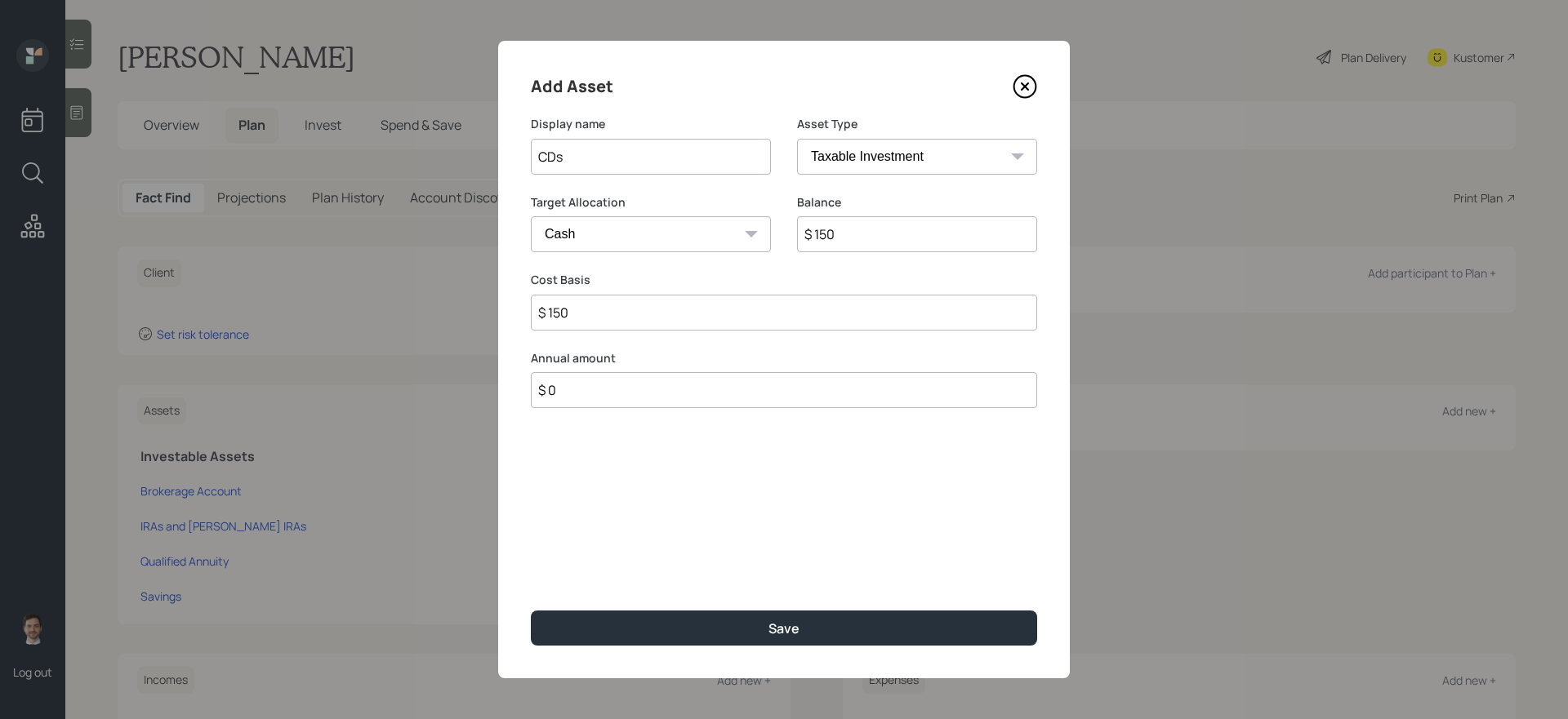
type input "$ 1,500"
type input "$ 15,000"
click at [531, 611] on button "Save" at bounding box center [784, 628] width 506 height 35
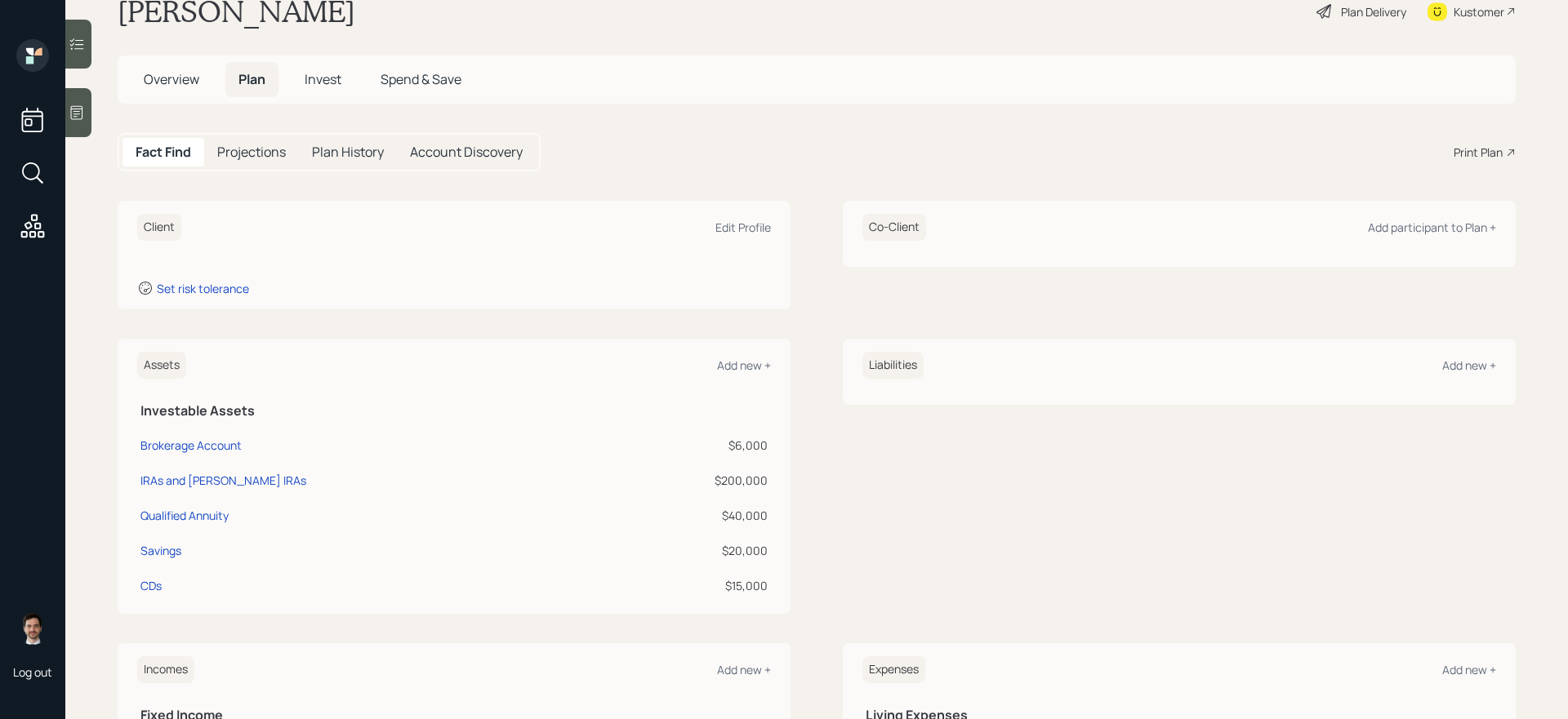
scroll to position [43, 0]
click at [731, 368] on div "Add new +" at bounding box center [743, 368] width 54 height 16
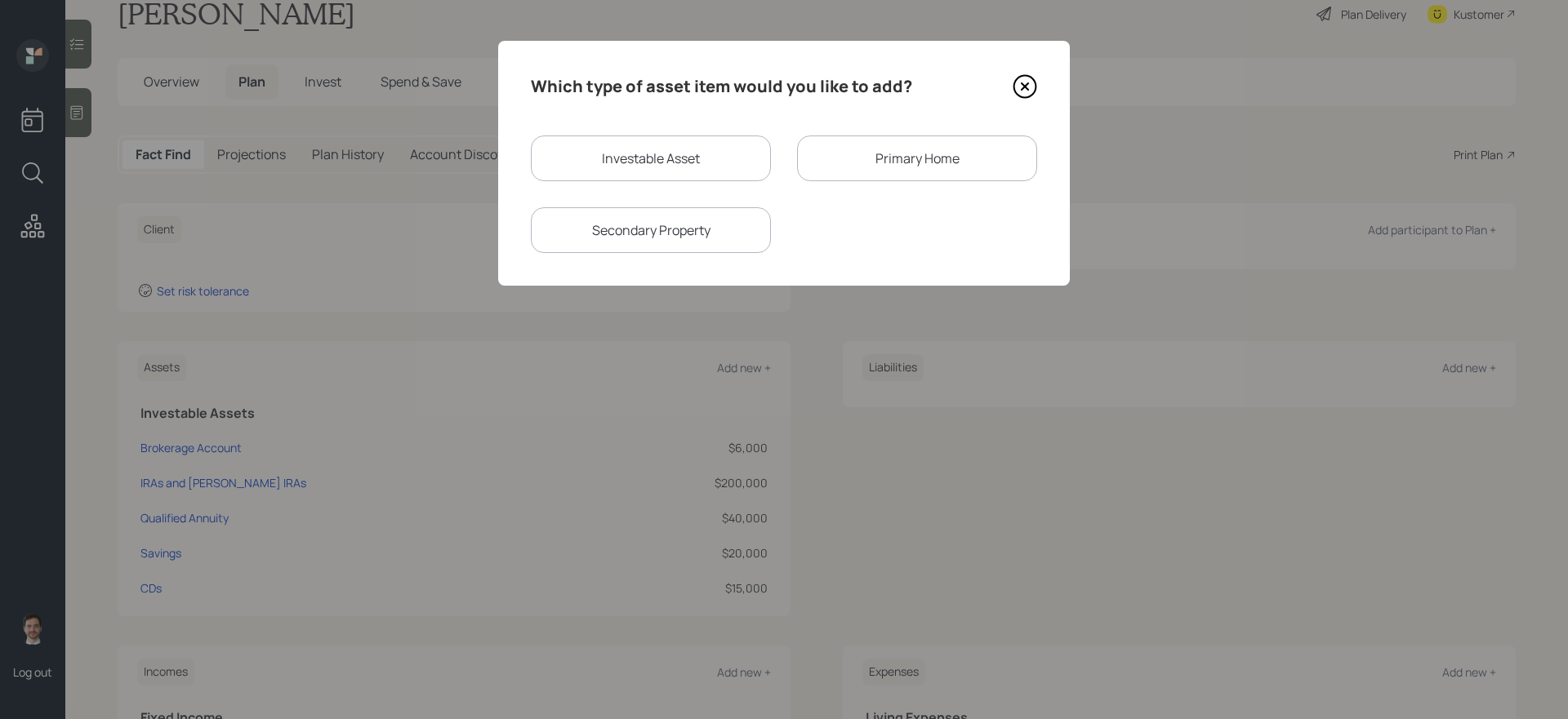
click at [860, 162] on div "Primary Home" at bounding box center [917, 158] width 240 height 46
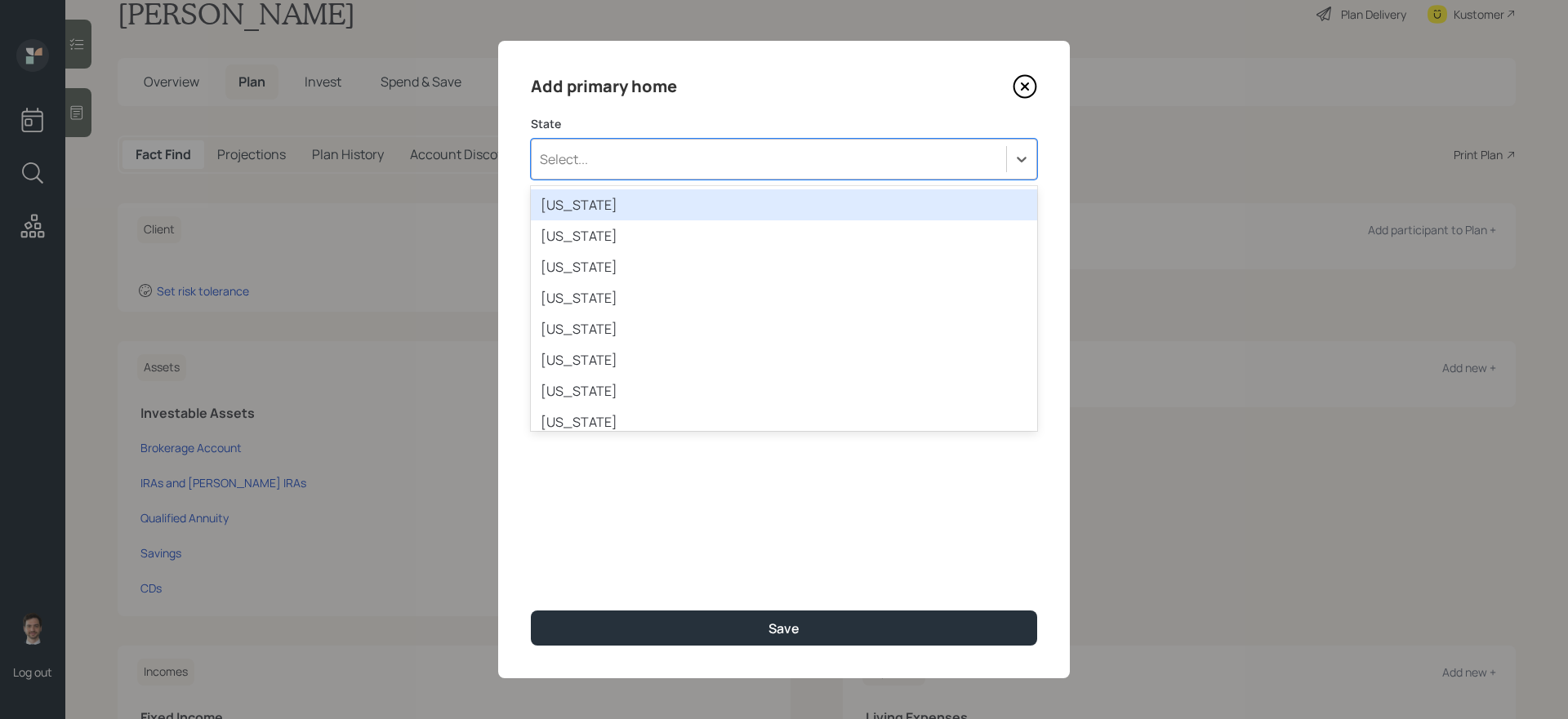
click at [683, 151] on div "Select..." at bounding box center [769, 159] width 474 height 27
type input "il"
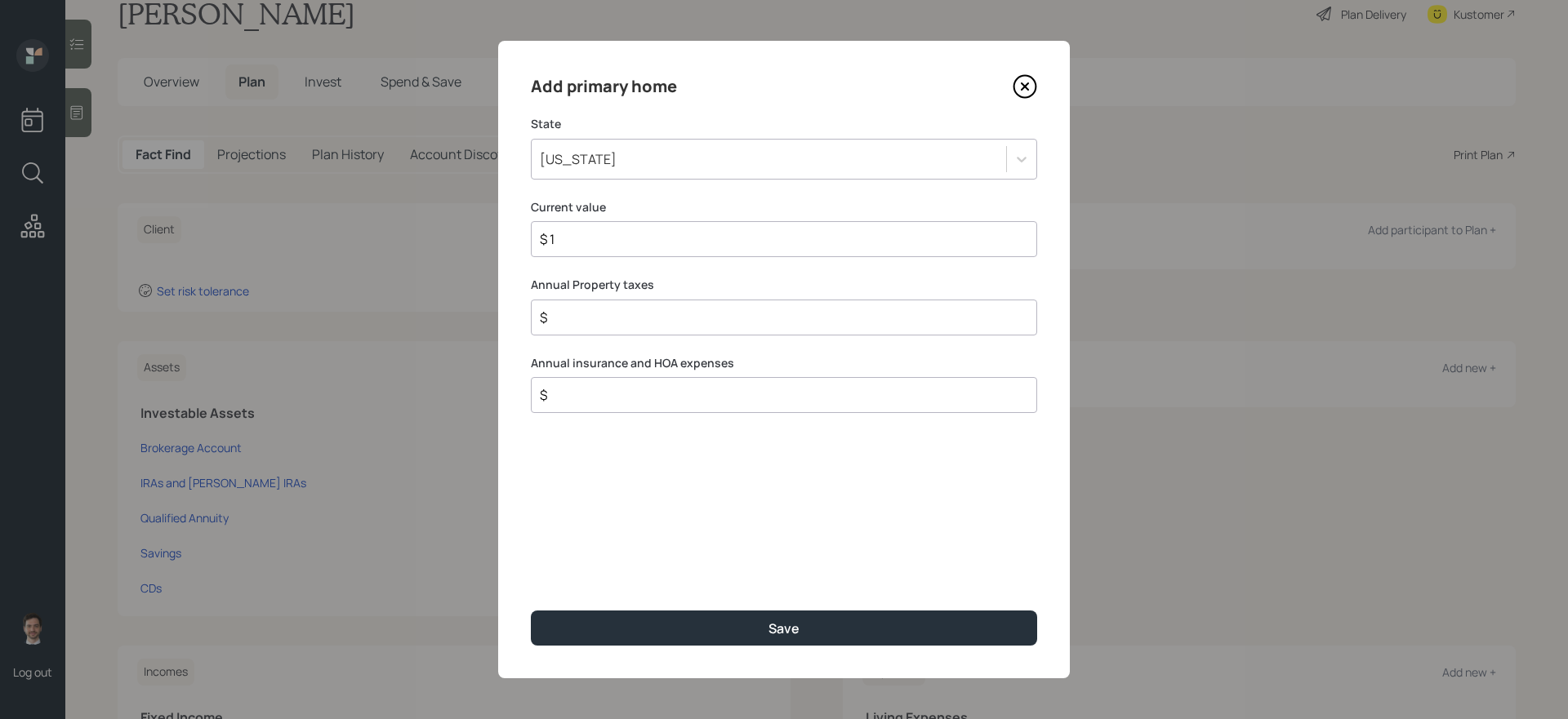
type input "$ 1"
type input "$ 4,500"
click at [531, 611] on button "Save" at bounding box center [784, 628] width 506 height 35
